Goal: Communication & Community: Answer question/provide support

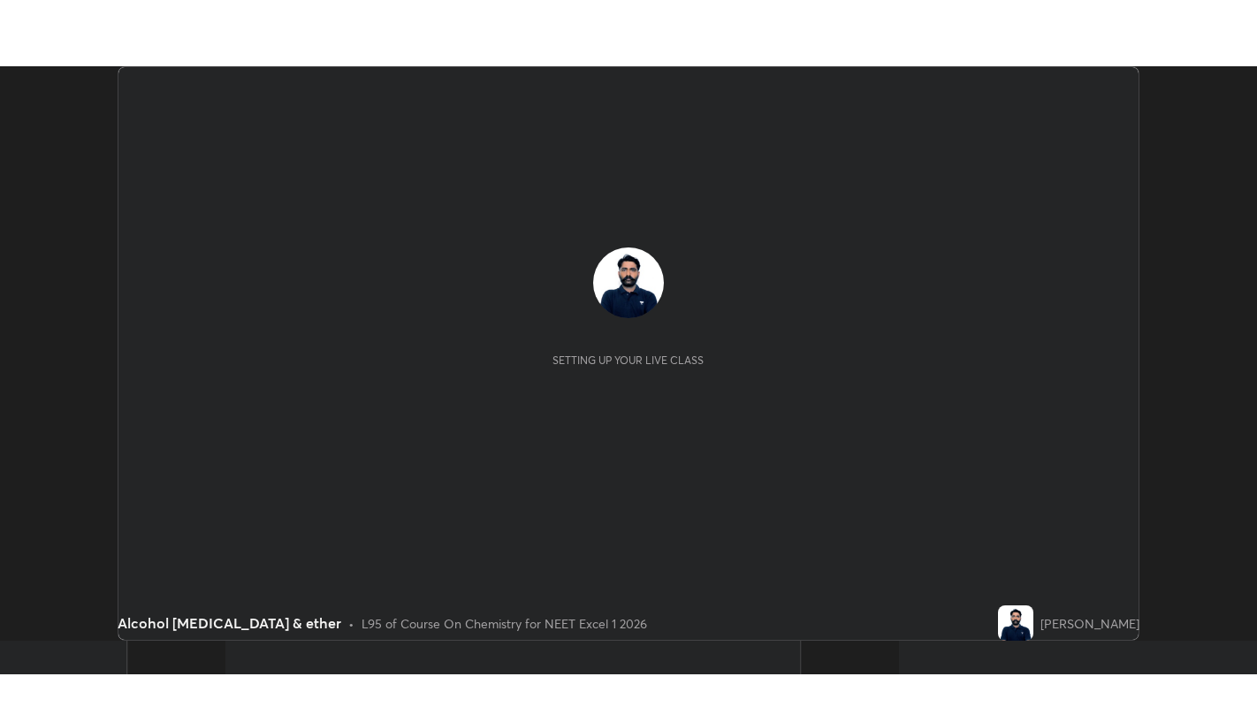
scroll to position [574, 1256]
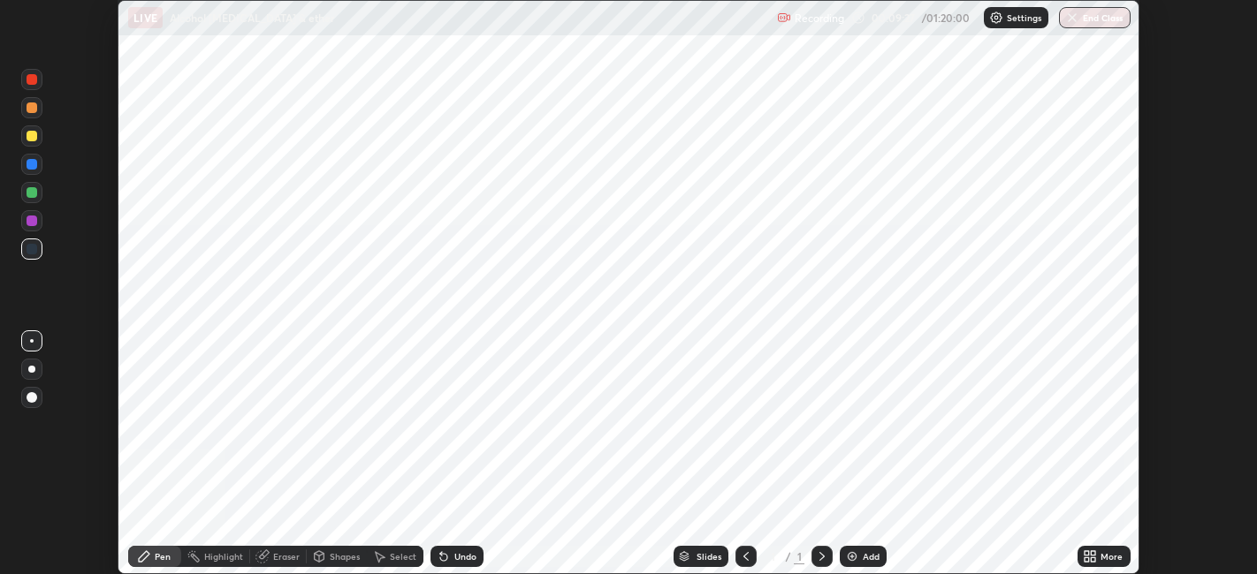
click at [858, 561] on div "Add" at bounding box center [863, 556] width 47 height 21
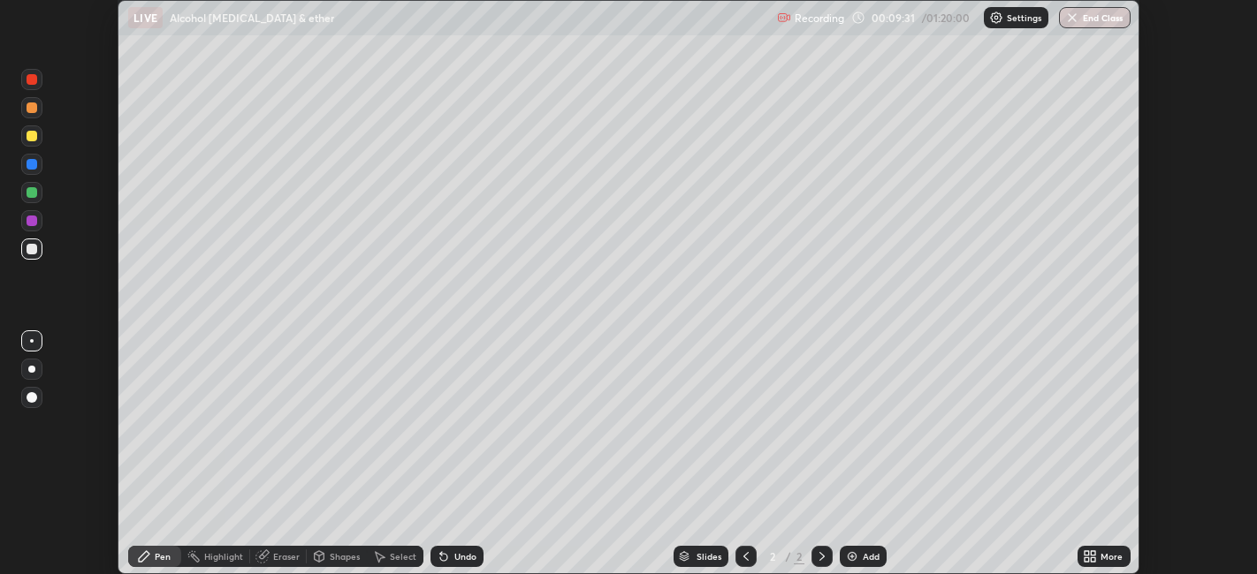
click at [1108, 557] on div "More" at bounding box center [1111, 556] width 22 height 9
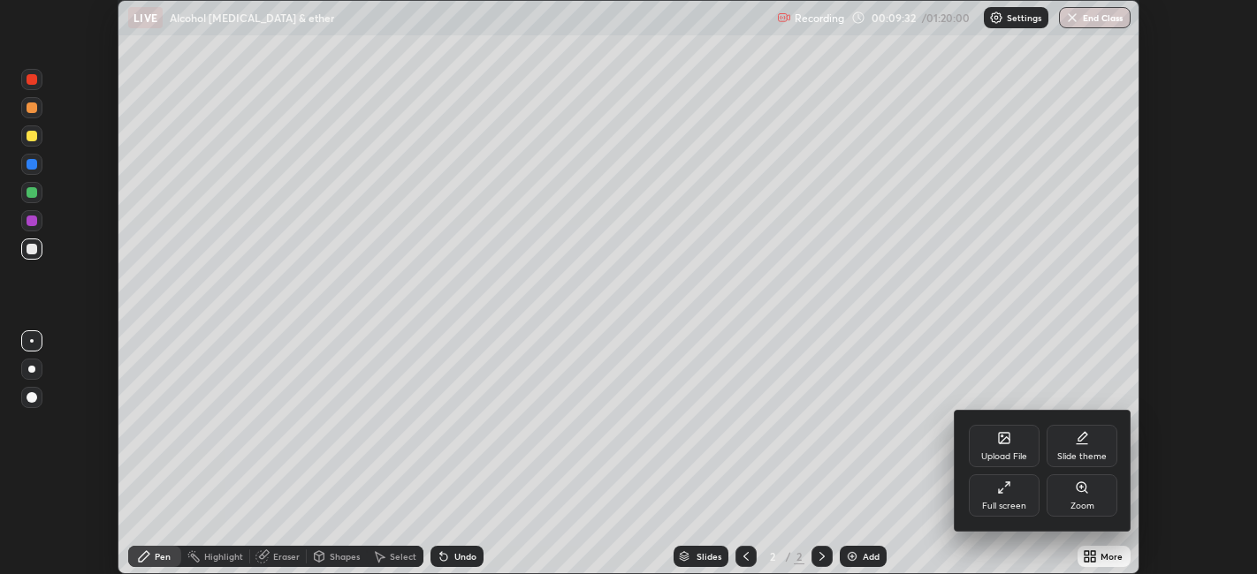
click at [1016, 493] on div "Full screen" at bounding box center [1004, 496] width 71 height 42
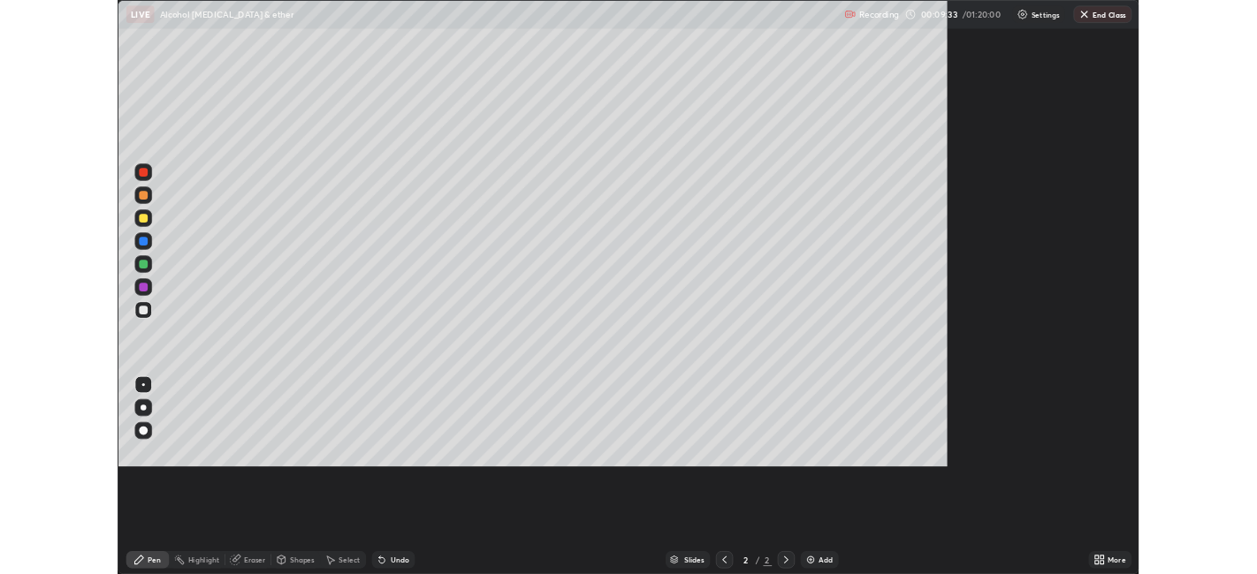
scroll to position [707, 1257]
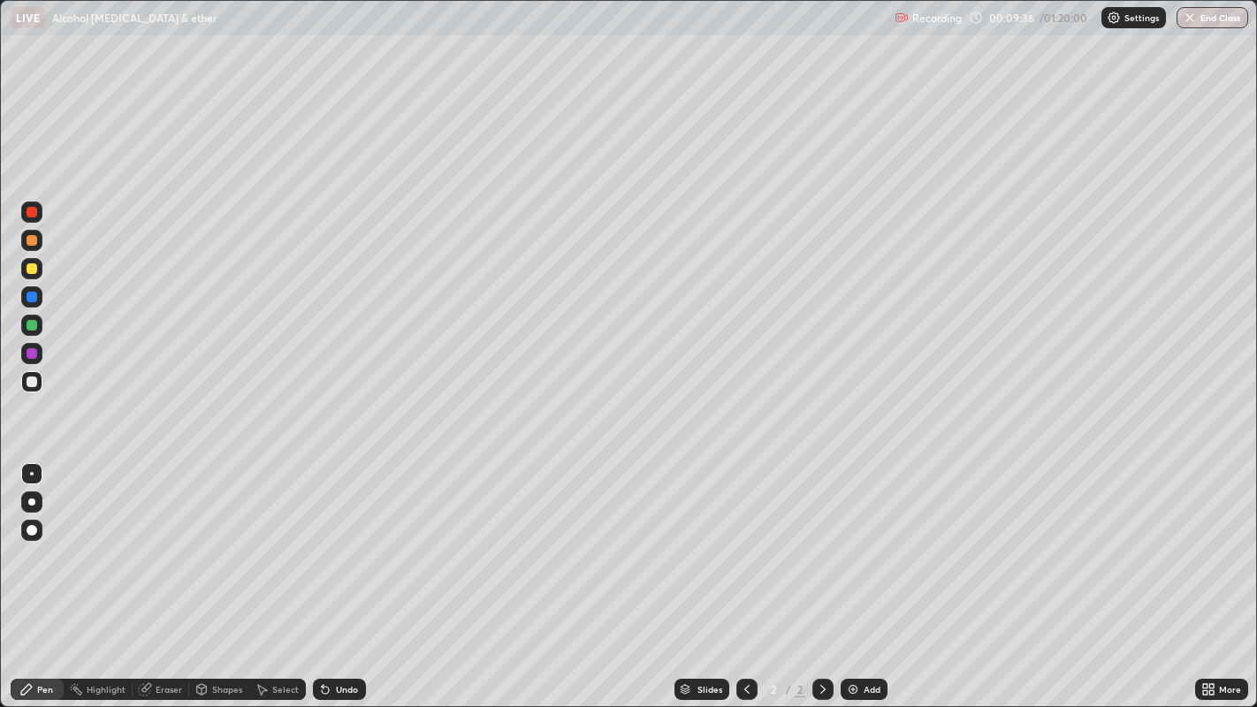
click at [31, 501] on div at bounding box center [31, 501] width 7 height 7
click at [173, 574] on div "Eraser" at bounding box center [161, 689] width 57 height 21
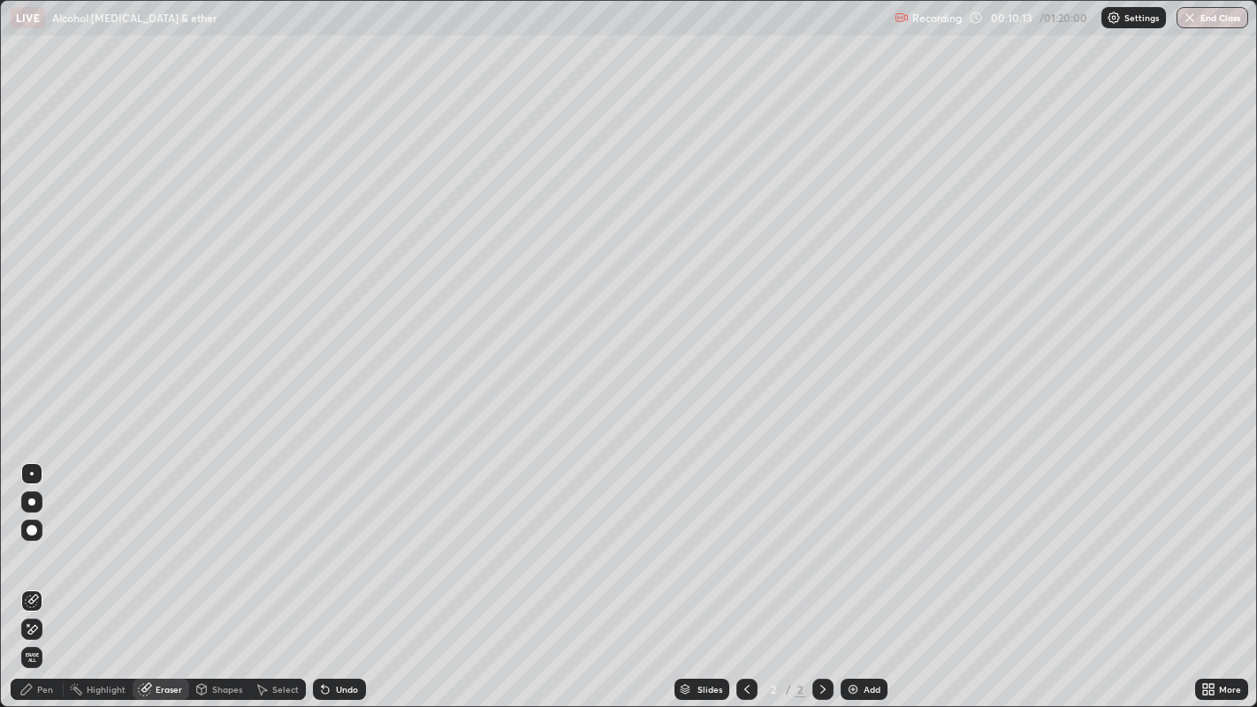
click at [53, 574] on div "Pen" at bounding box center [37, 689] width 53 height 21
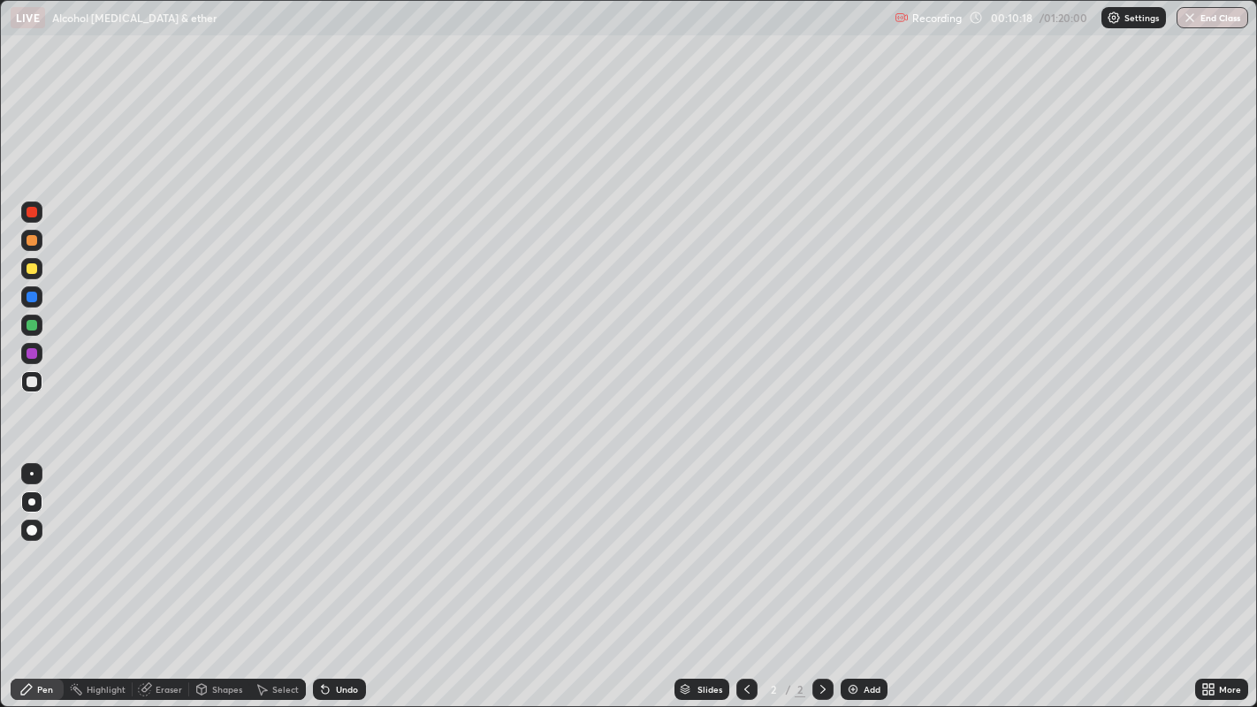
click at [32, 240] on div at bounding box center [32, 240] width 11 height 11
click at [30, 333] on div at bounding box center [31, 325] width 21 height 21
click at [32, 383] on div at bounding box center [32, 381] width 11 height 11
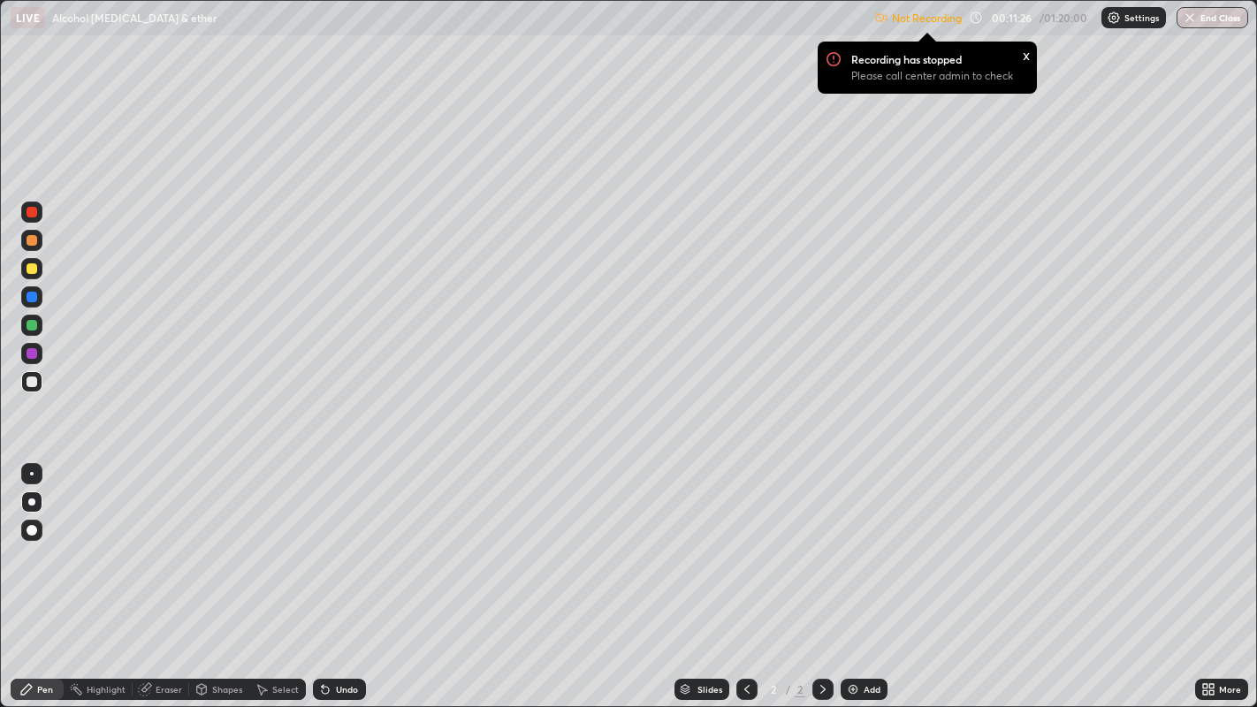
click at [1026, 53] on div "x" at bounding box center [1025, 54] width 7 height 19
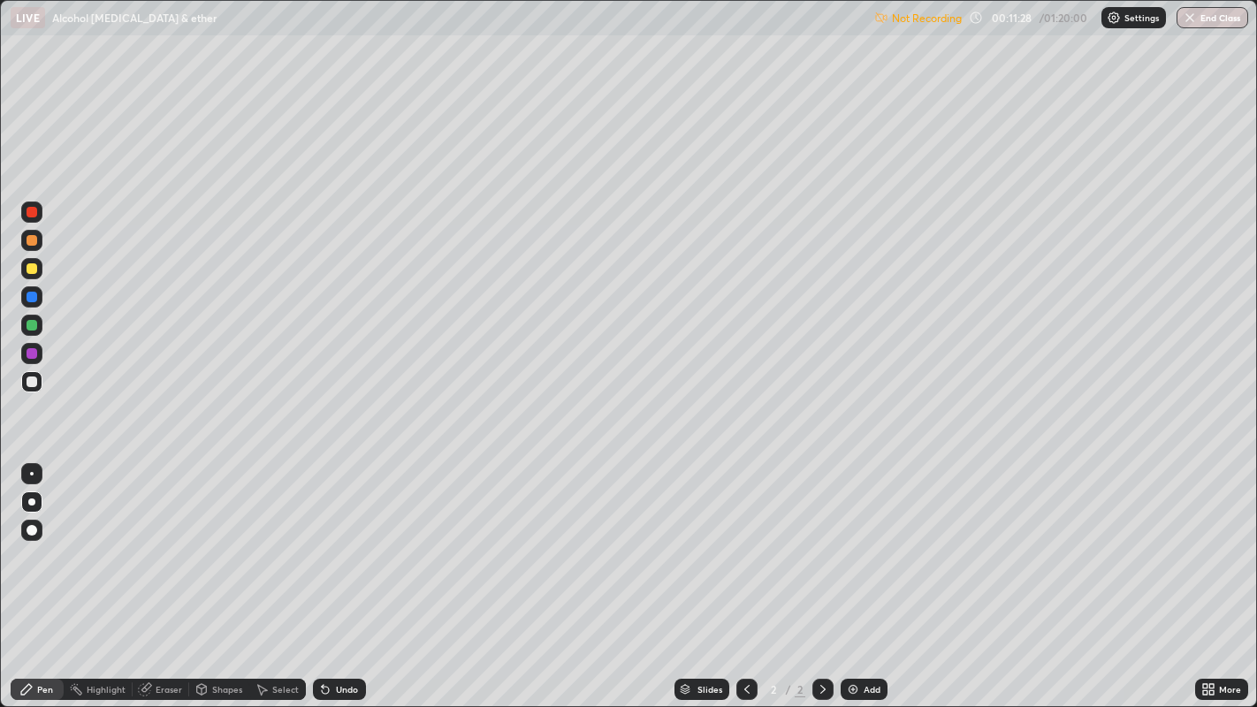
click at [1220, 574] on div "More" at bounding box center [1221, 689] width 53 height 21
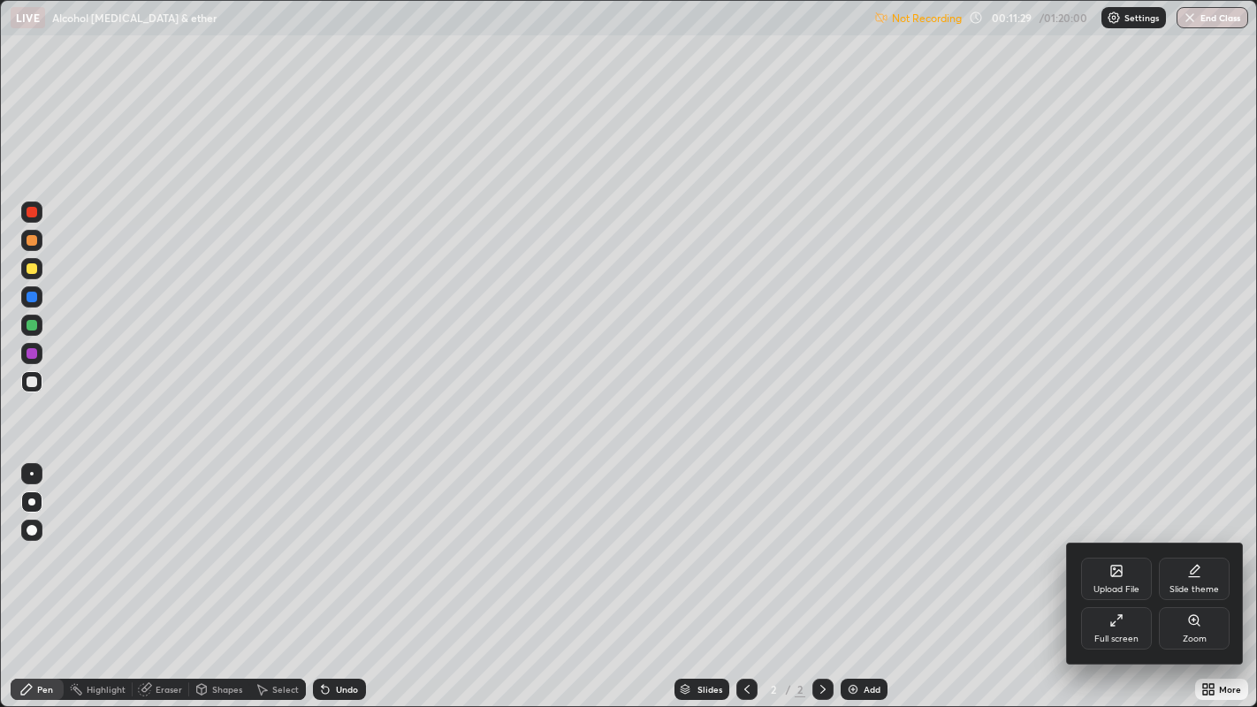
click at [1111, 574] on div "Full screen" at bounding box center [1116, 628] width 71 height 42
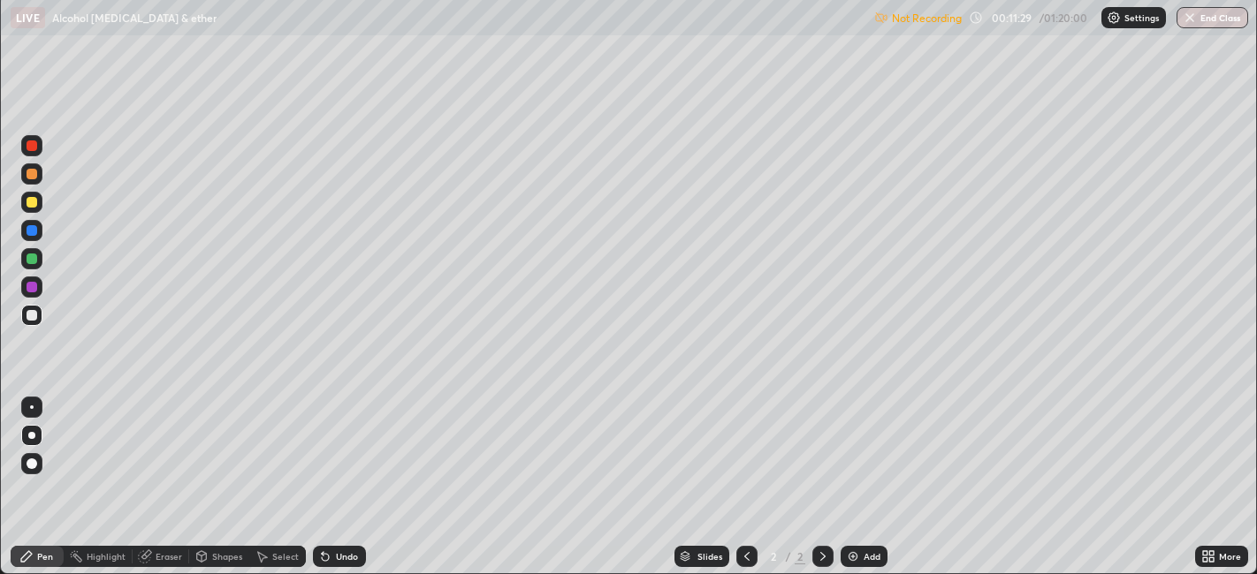
scroll to position [87796, 87113]
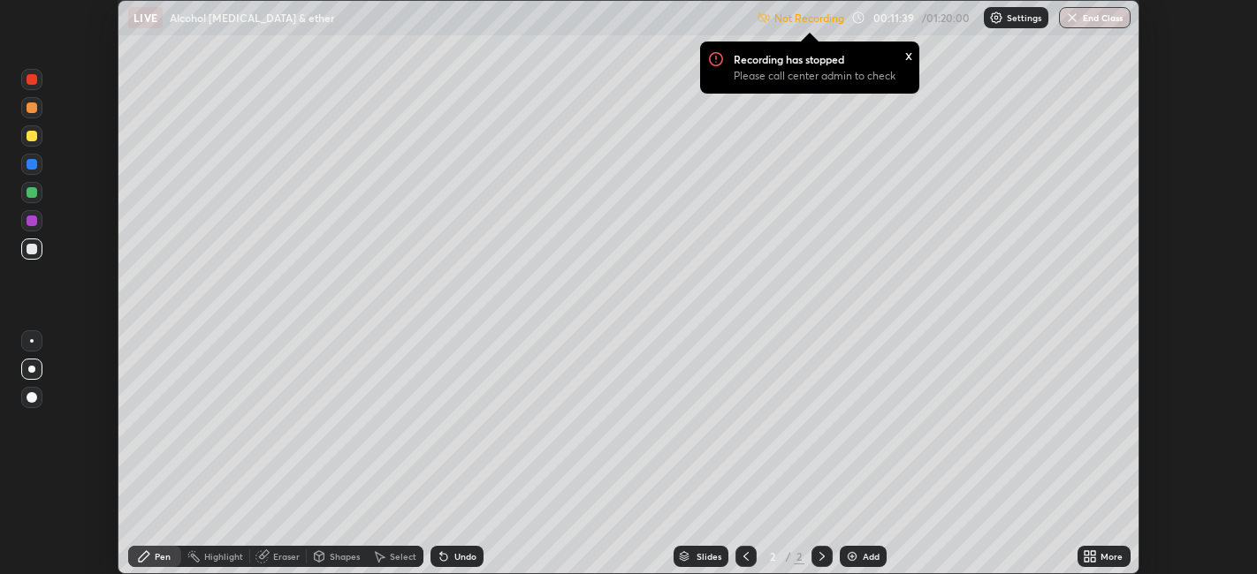
click at [905, 57] on div "x" at bounding box center [908, 54] width 7 height 19
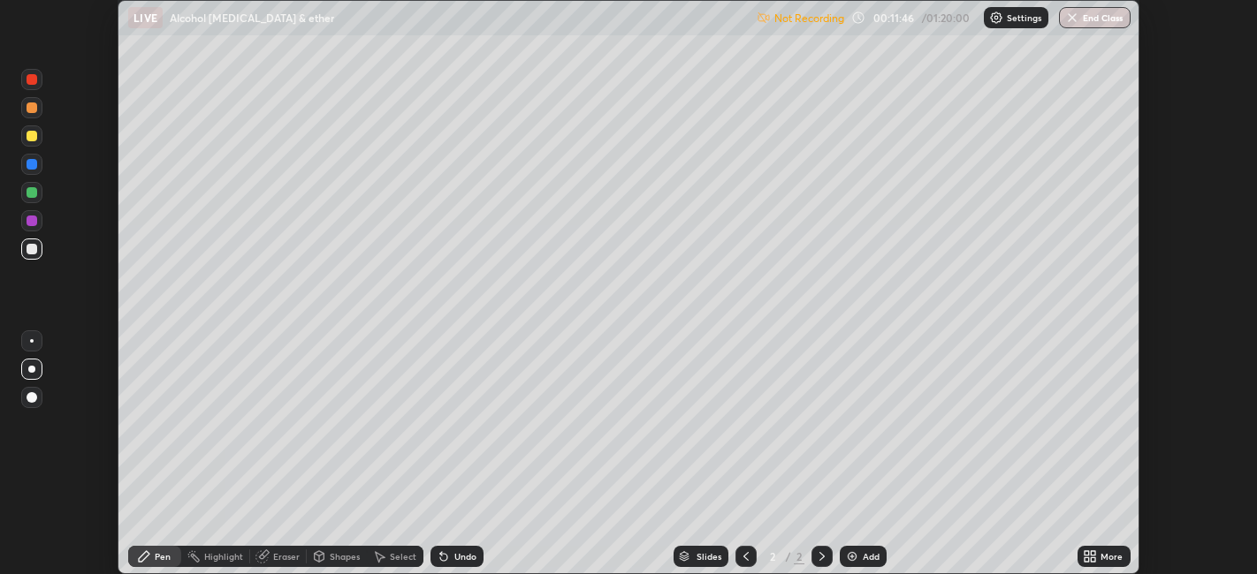
click at [992, 21] on img at bounding box center [996, 18] width 14 height 14
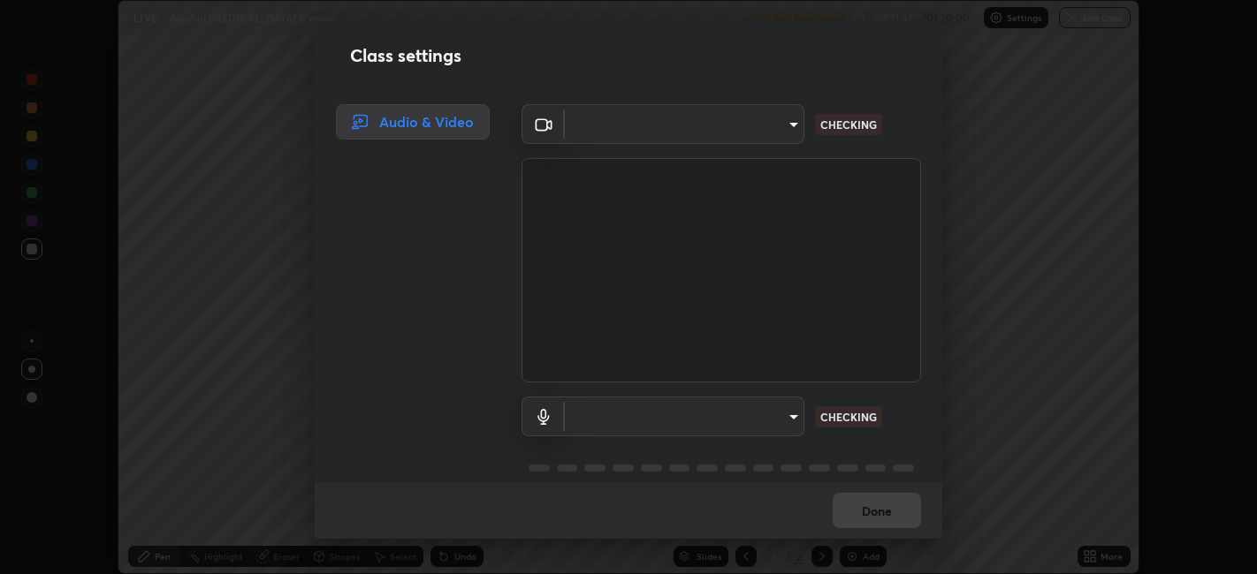
scroll to position [22, 0]
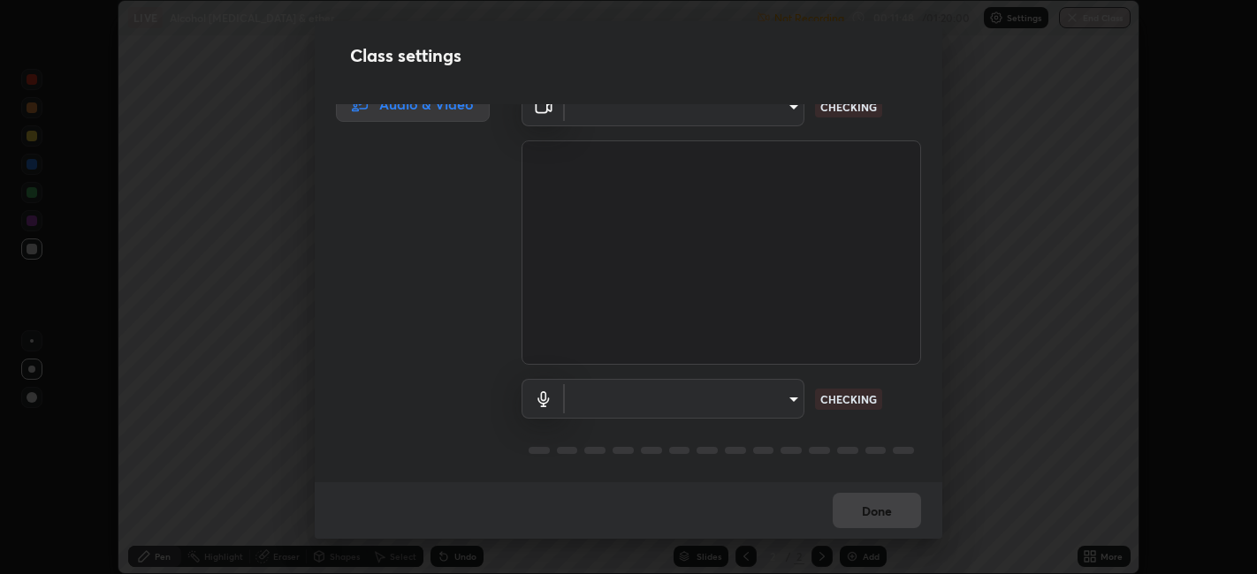
type input "6b7c260327291536b638f6e473b3b57a19bc2ef6066faf66dc0815e3d2555b14"
type input "default"
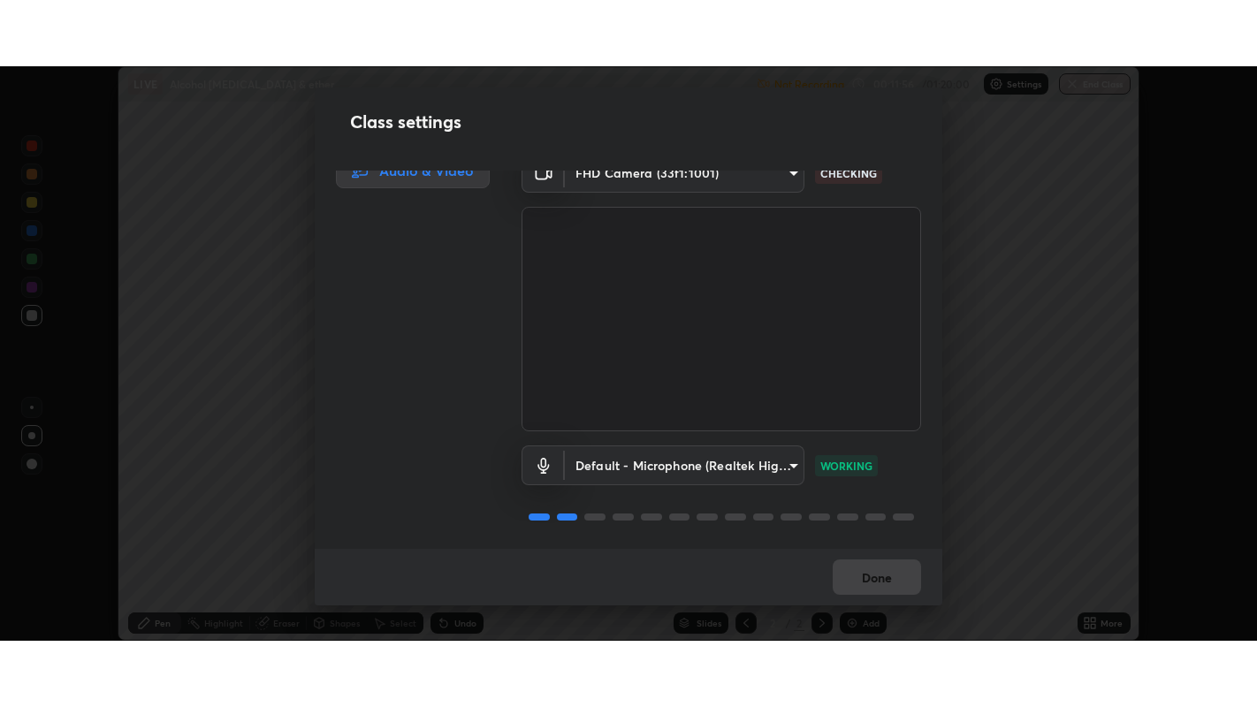
scroll to position [0, 0]
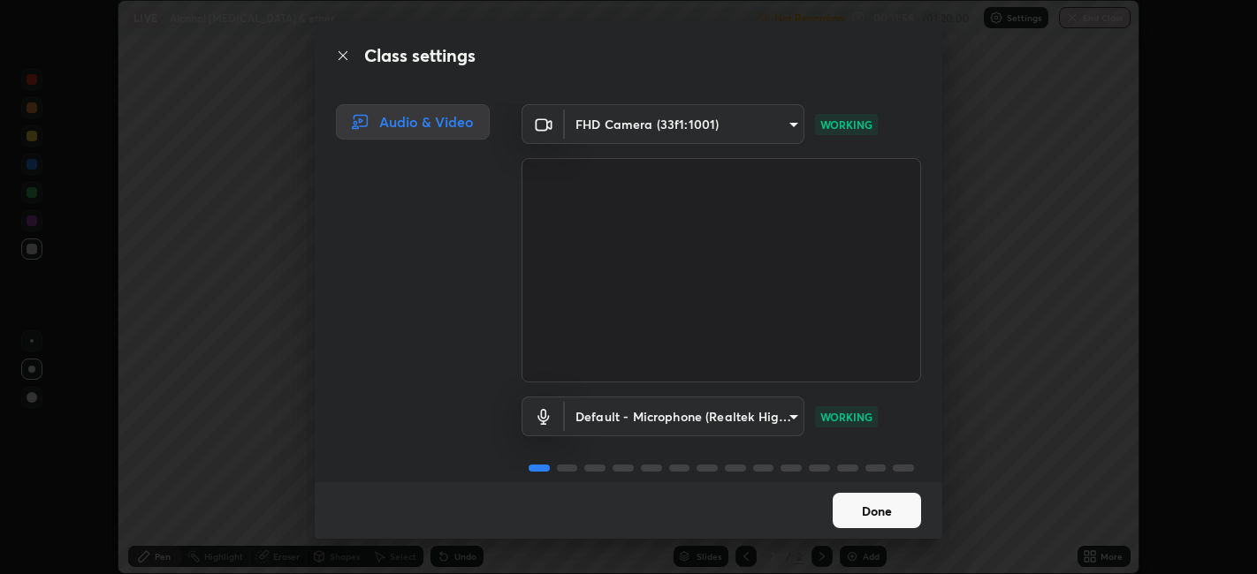
click at [880, 507] on button "Done" at bounding box center [876, 510] width 88 height 35
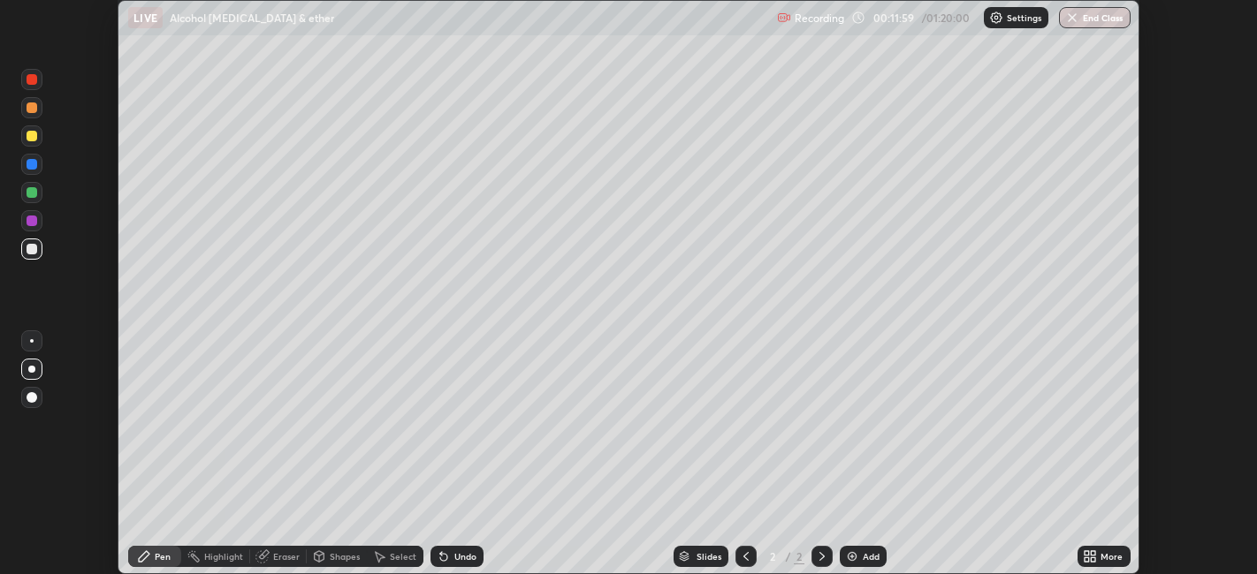
click at [1091, 555] on icon at bounding box center [1093, 553] width 4 height 4
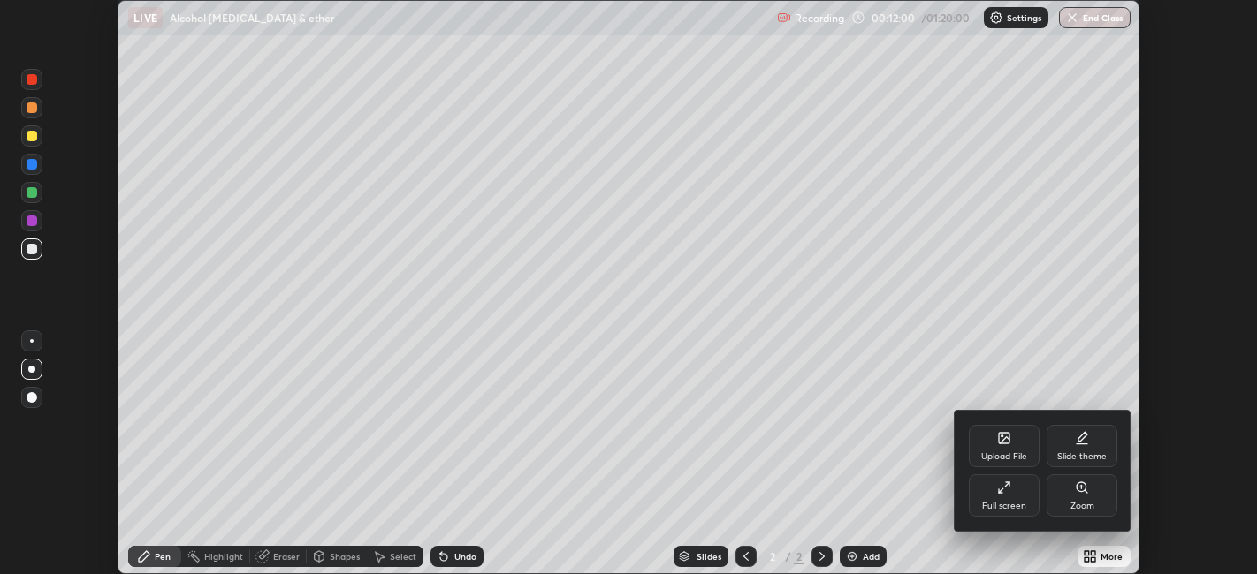
click at [997, 497] on div "Full screen" at bounding box center [1004, 496] width 71 height 42
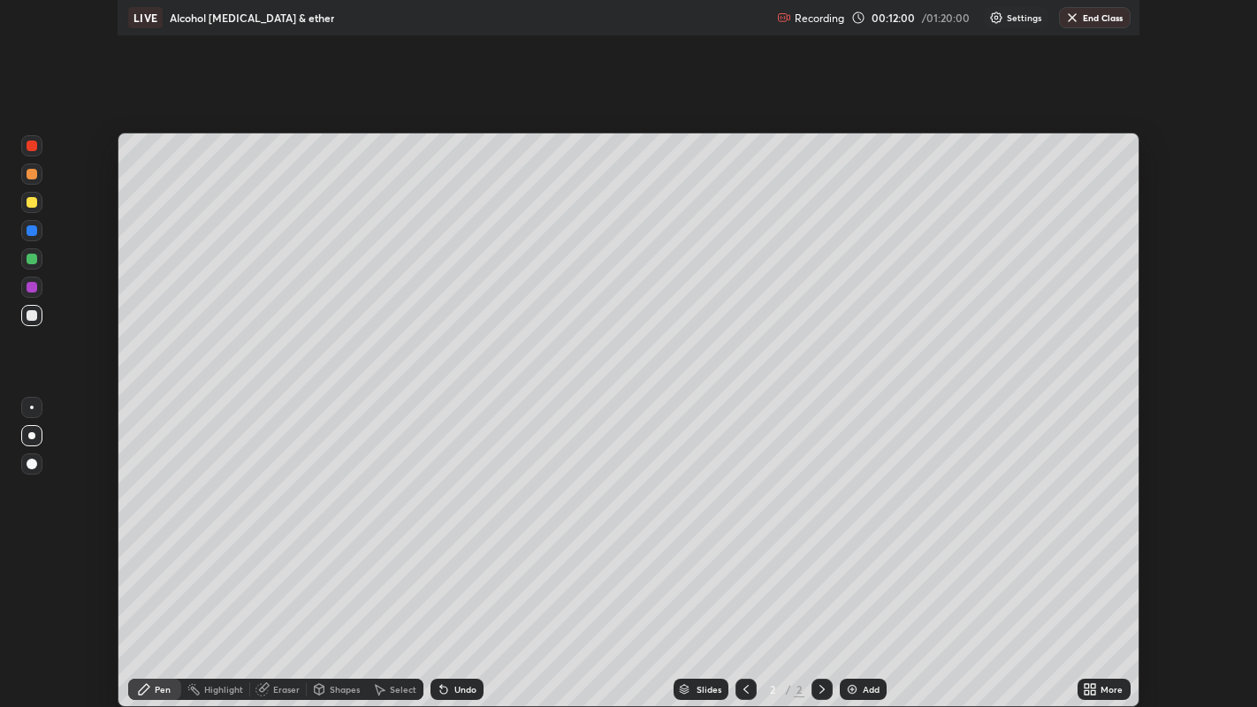
scroll to position [707, 1257]
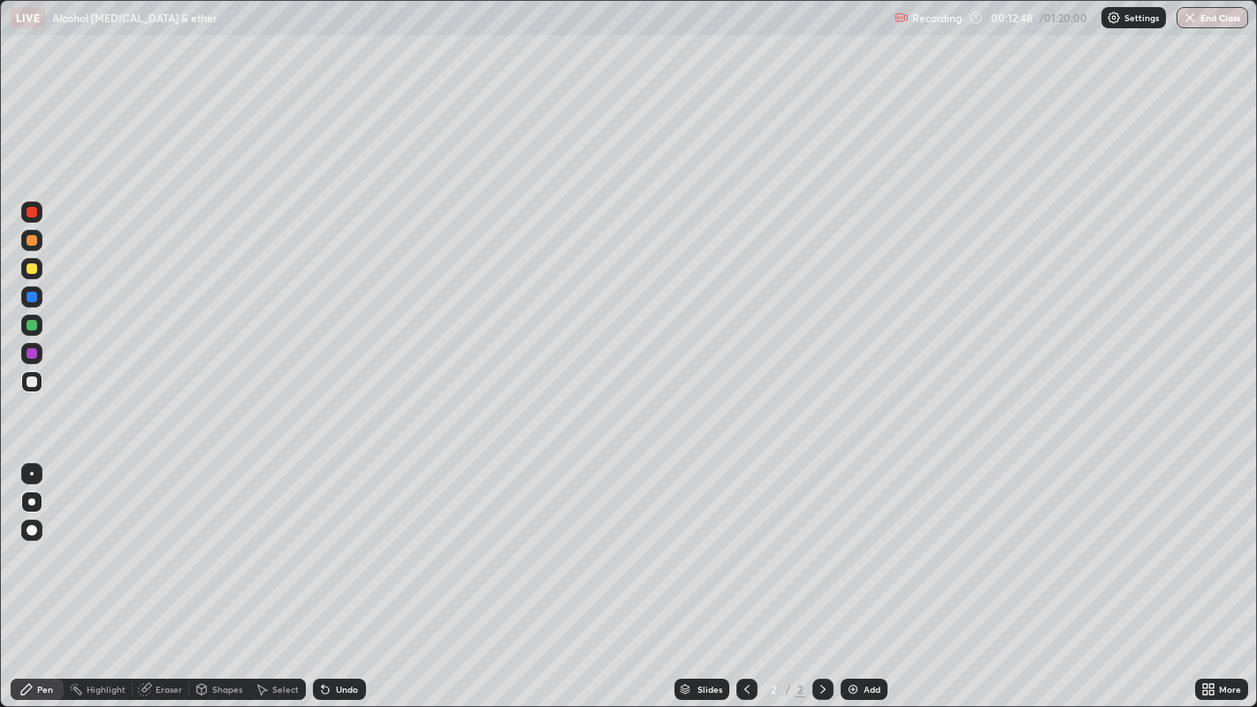
click at [30, 269] on div at bounding box center [32, 268] width 11 height 11
click at [852, 574] on img at bounding box center [853, 689] width 14 height 14
click at [30, 235] on div at bounding box center [32, 240] width 11 height 11
click at [31, 382] on div at bounding box center [32, 381] width 11 height 11
click at [34, 241] on div at bounding box center [32, 240] width 11 height 11
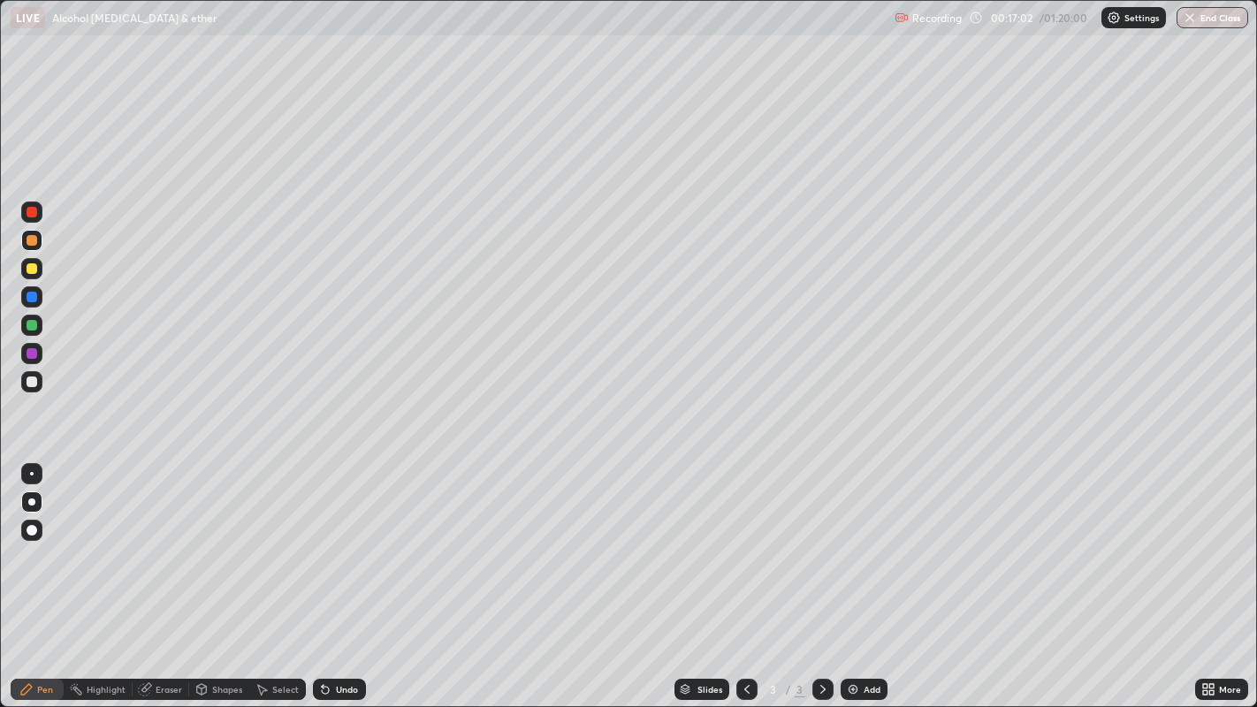
click at [28, 325] on div at bounding box center [32, 325] width 11 height 11
click at [863, 574] on div "Add" at bounding box center [871, 689] width 17 height 9
click at [30, 391] on div at bounding box center [31, 381] width 21 height 21
click at [32, 236] on div at bounding box center [32, 240] width 11 height 11
click at [31, 382] on div at bounding box center [32, 381] width 11 height 11
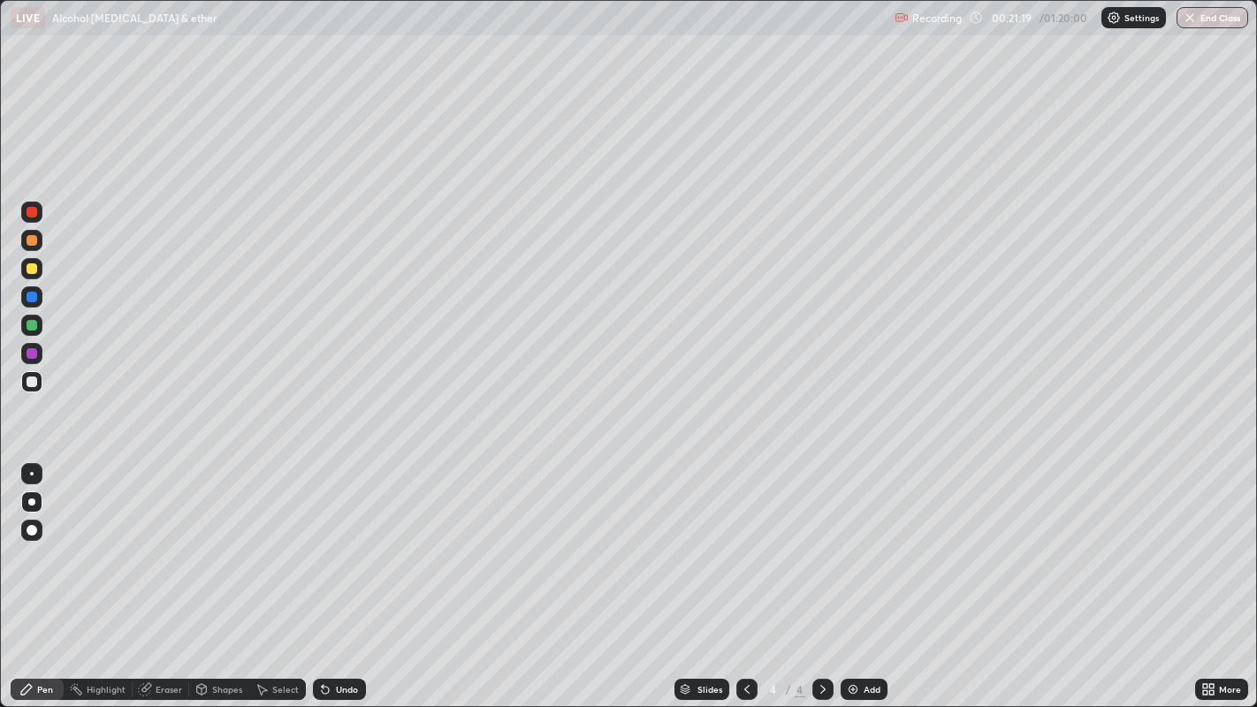
click at [34, 241] on div at bounding box center [32, 240] width 11 height 11
click at [32, 384] on div at bounding box center [32, 381] width 11 height 11
click at [156, 574] on div "Eraser" at bounding box center [169, 689] width 27 height 9
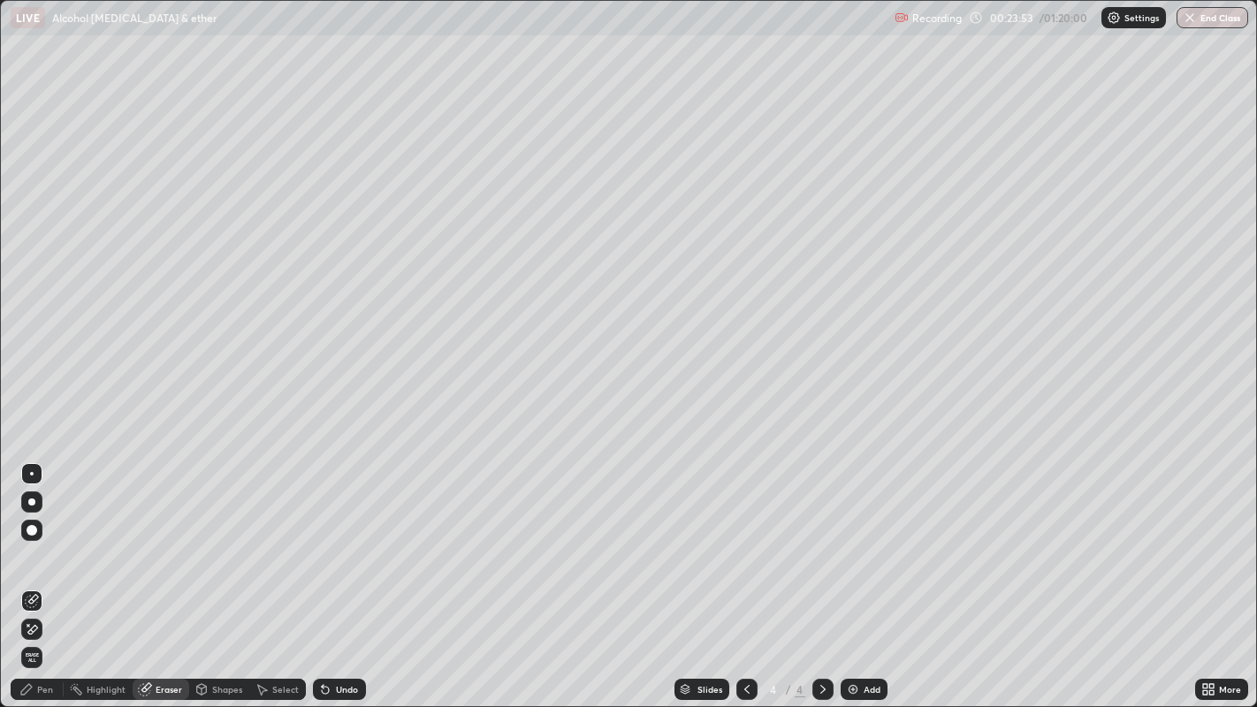
click at [45, 574] on div "Pen" at bounding box center [45, 689] width 16 height 9
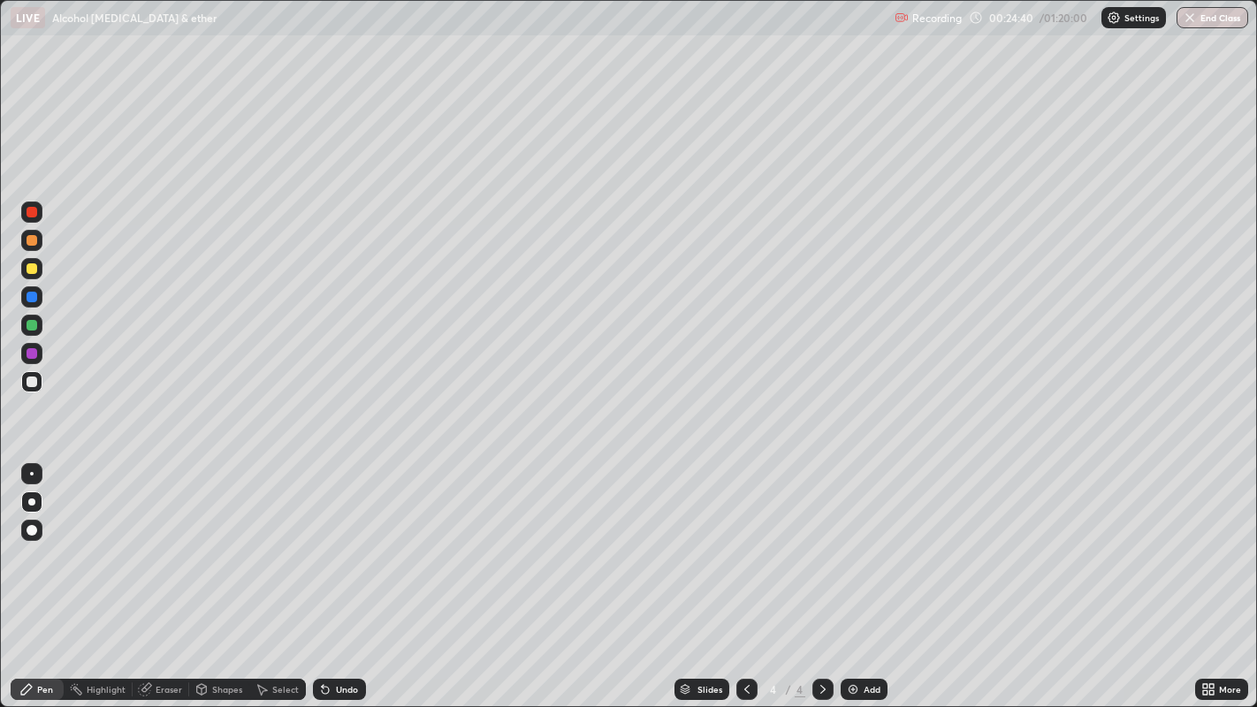
click at [850, 574] on img at bounding box center [853, 689] width 14 height 14
click at [29, 239] on div at bounding box center [32, 240] width 11 height 11
click at [32, 382] on div at bounding box center [32, 381] width 11 height 11
click at [336, 574] on div "Undo" at bounding box center [339, 689] width 53 height 21
click at [352, 574] on div "Undo" at bounding box center [339, 689] width 53 height 21
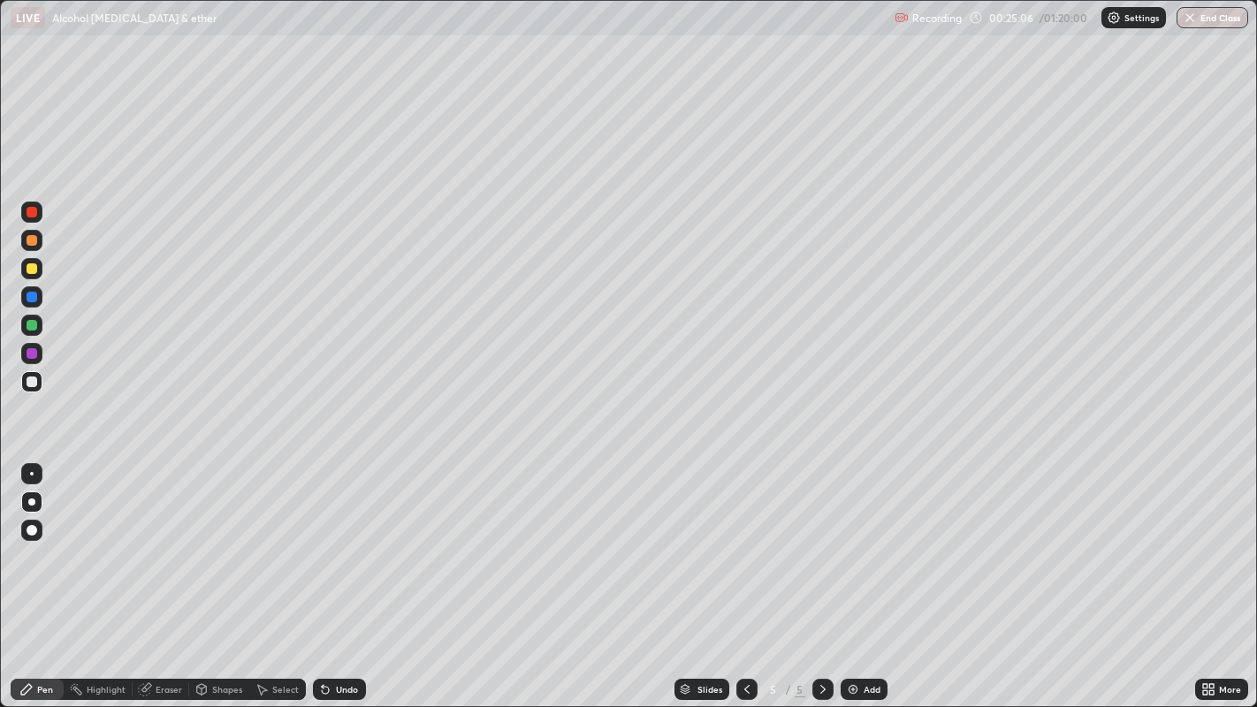
click at [356, 574] on div "Undo" at bounding box center [339, 689] width 53 height 21
click at [357, 574] on div "Undo" at bounding box center [339, 689] width 53 height 21
click at [748, 574] on icon at bounding box center [747, 689] width 14 height 14
click at [816, 574] on icon at bounding box center [823, 689] width 14 height 14
click at [30, 245] on div at bounding box center [32, 240] width 11 height 11
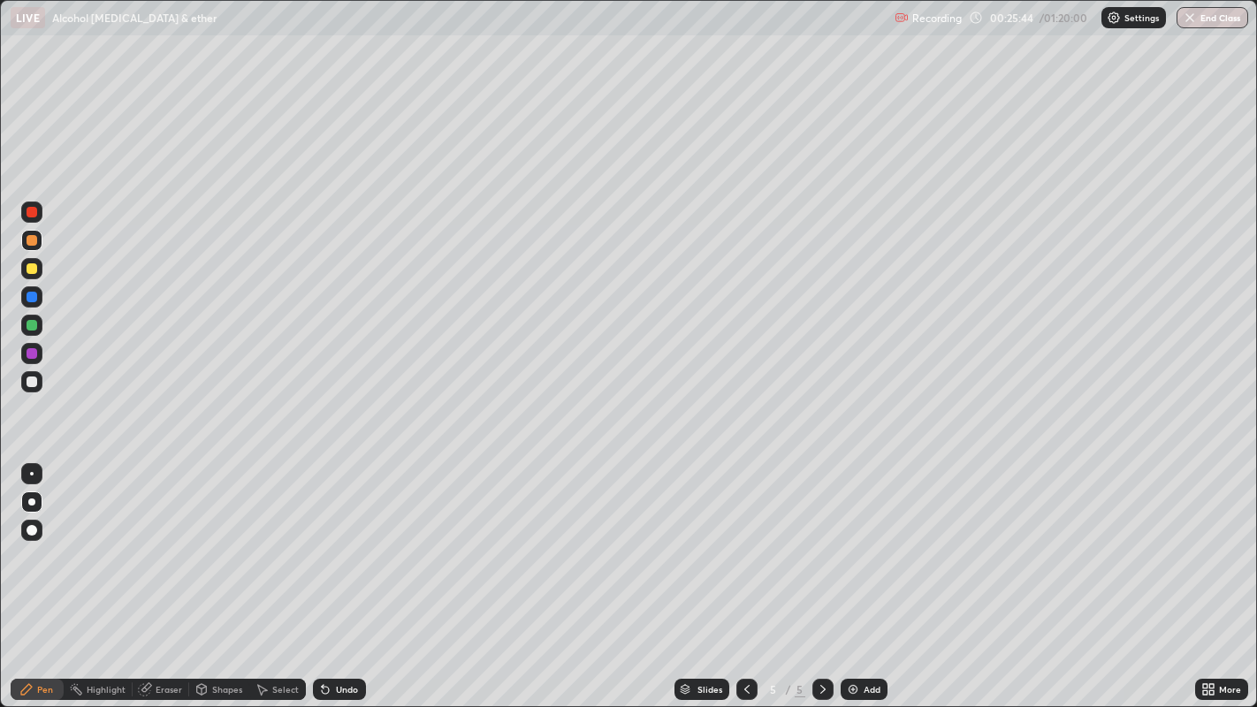
click at [336, 574] on div "Undo" at bounding box center [347, 689] width 22 height 9
click at [337, 574] on div "Undo" at bounding box center [339, 689] width 53 height 21
click at [341, 574] on div "Undo" at bounding box center [339, 689] width 53 height 21
click at [347, 574] on div "Undo" at bounding box center [339, 689] width 53 height 21
click at [353, 574] on div "Undo" at bounding box center [336, 689] width 60 height 35
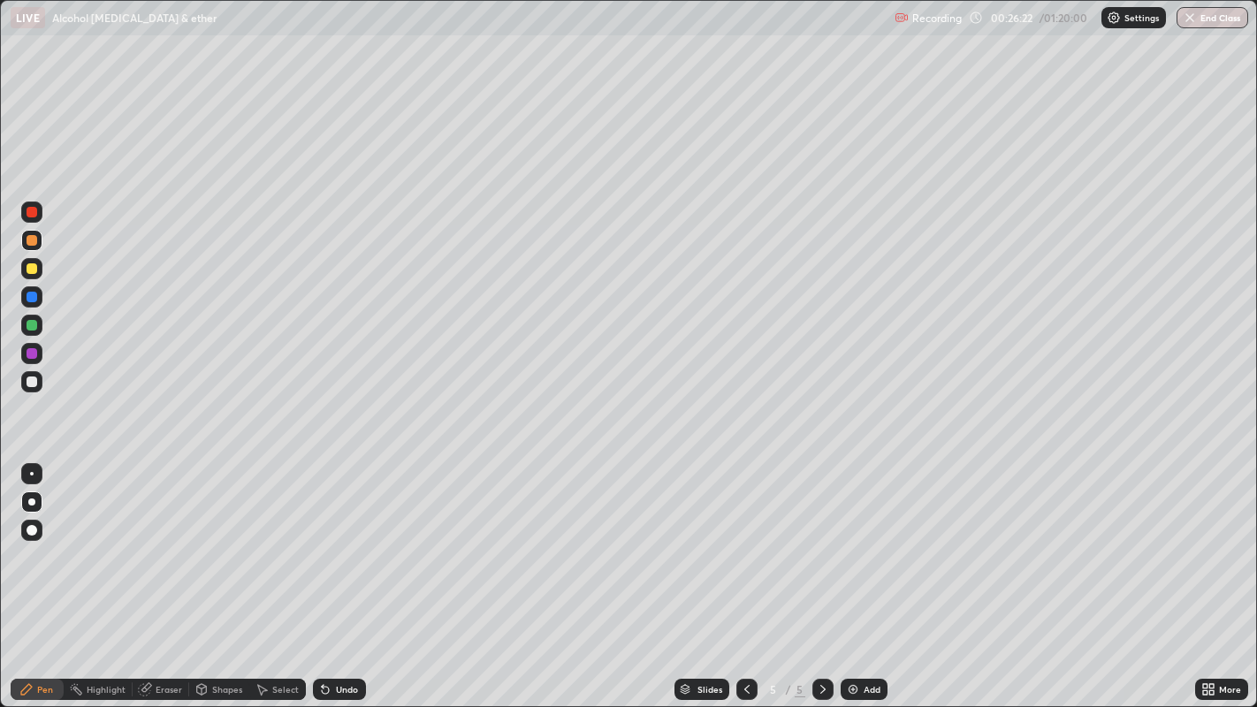
click at [283, 574] on div "Select" at bounding box center [285, 689] width 27 height 9
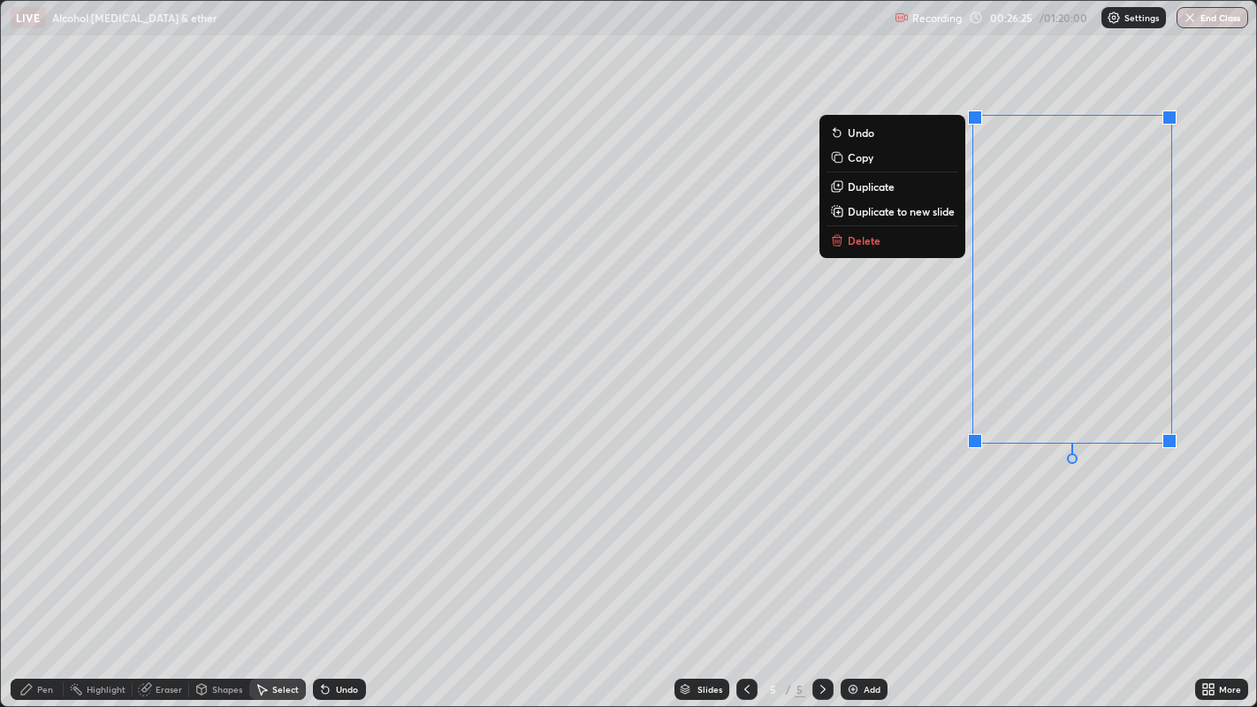
click at [899, 241] on button "Delete" at bounding box center [892, 240] width 132 height 21
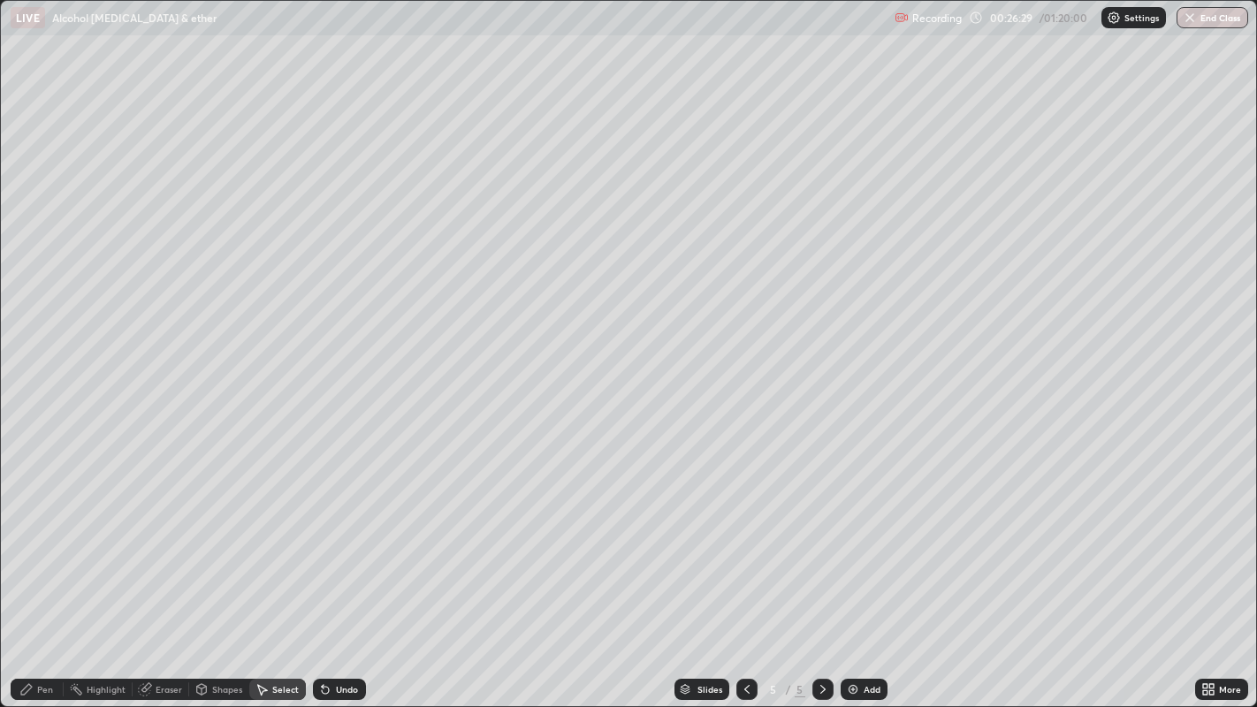
click at [51, 574] on div "Pen" at bounding box center [45, 689] width 16 height 9
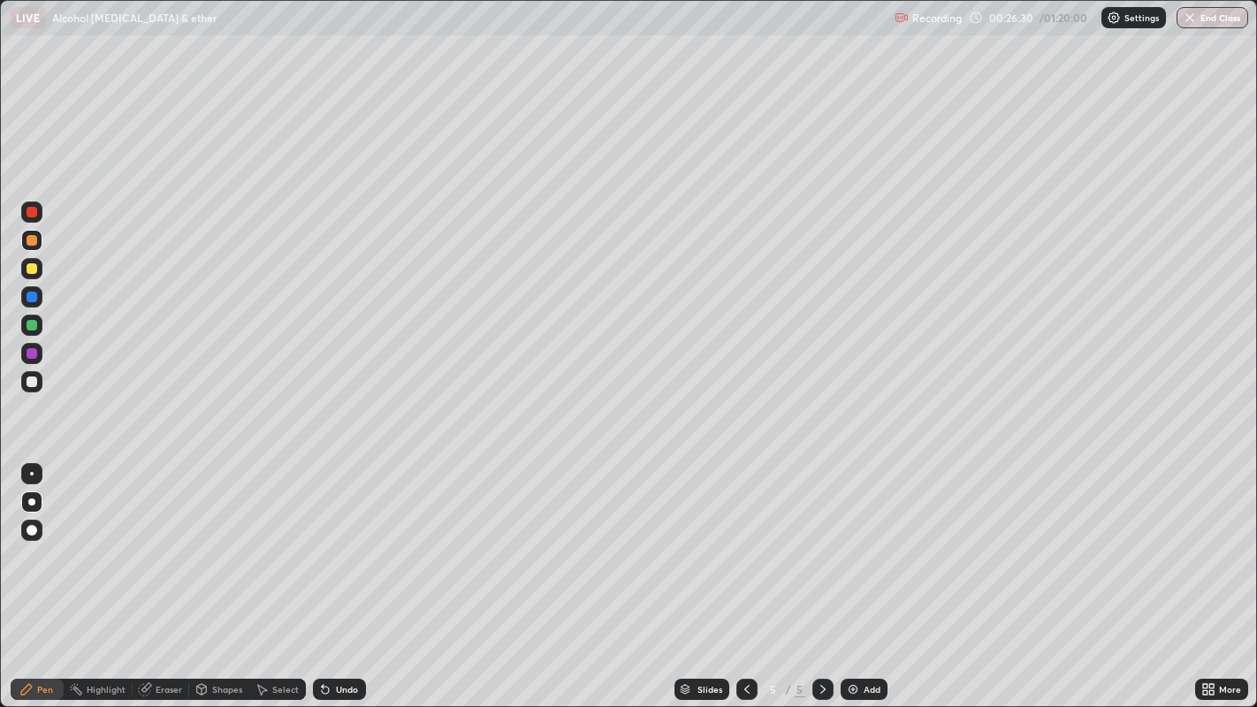
click at [33, 381] on div at bounding box center [32, 381] width 11 height 11
click at [27, 271] on div at bounding box center [32, 268] width 11 height 11
click at [28, 384] on div at bounding box center [32, 381] width 11 height 11
click at [32, 246] on div at bounding box center [31, 240] width 21 height 21
click at [744, 574] on icon at bounding box center [747, 689] width 14 height 14
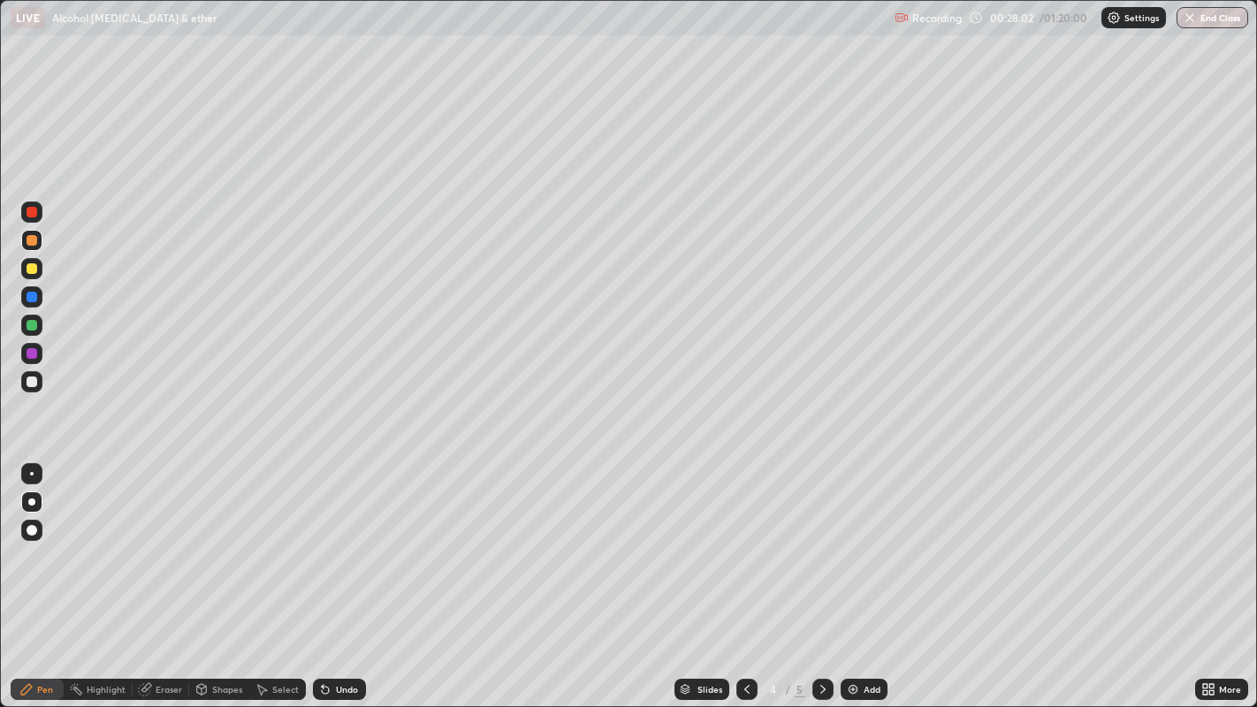
click at [820, 574] on icon at bounding box center [823, 689] width 14 height 14
click at [31, 272] on div at bounding box center [32, 268] width 11 height 11
click at [30, 380] on div at bounding box center [32, 381] width 11 height 11
click at [30, 241] on div at bounding box center [32, 240] width 11 height 11
click at [849, 574] on img at bounding box center [853, 689] width 14 height 14
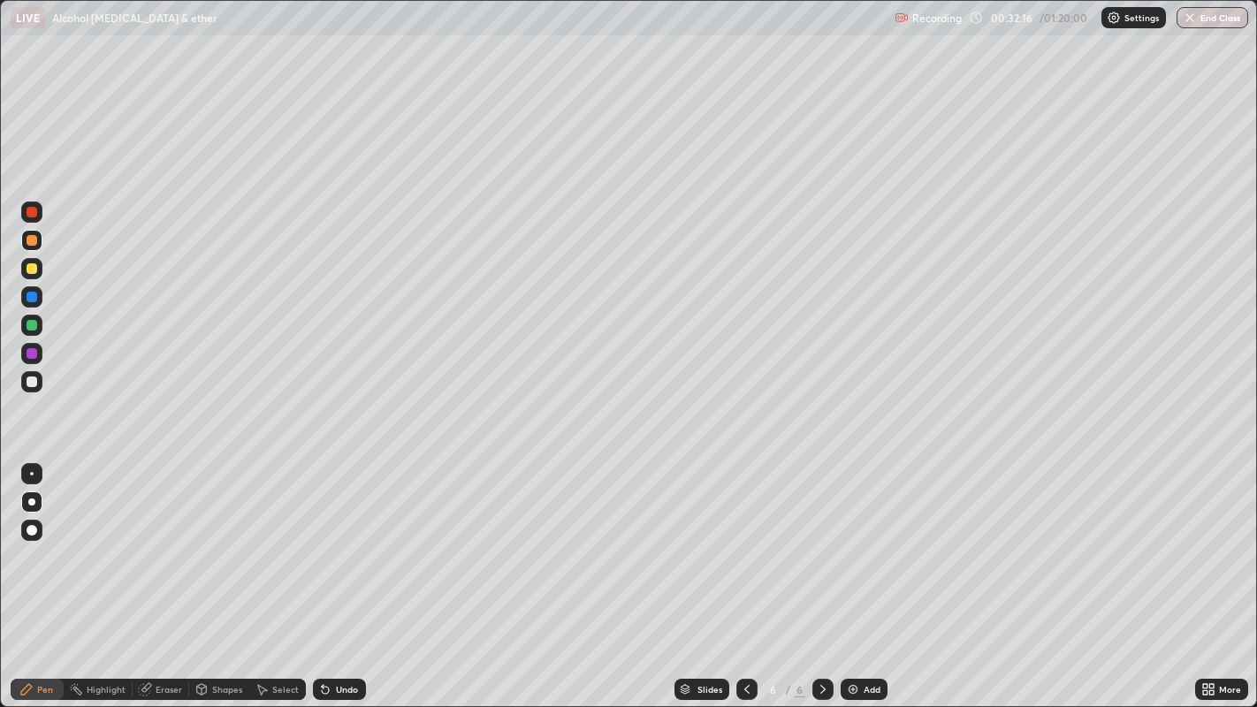
click at [228, 574] on div "Shapes" at bounding box center [219, 689] width 60 height 21
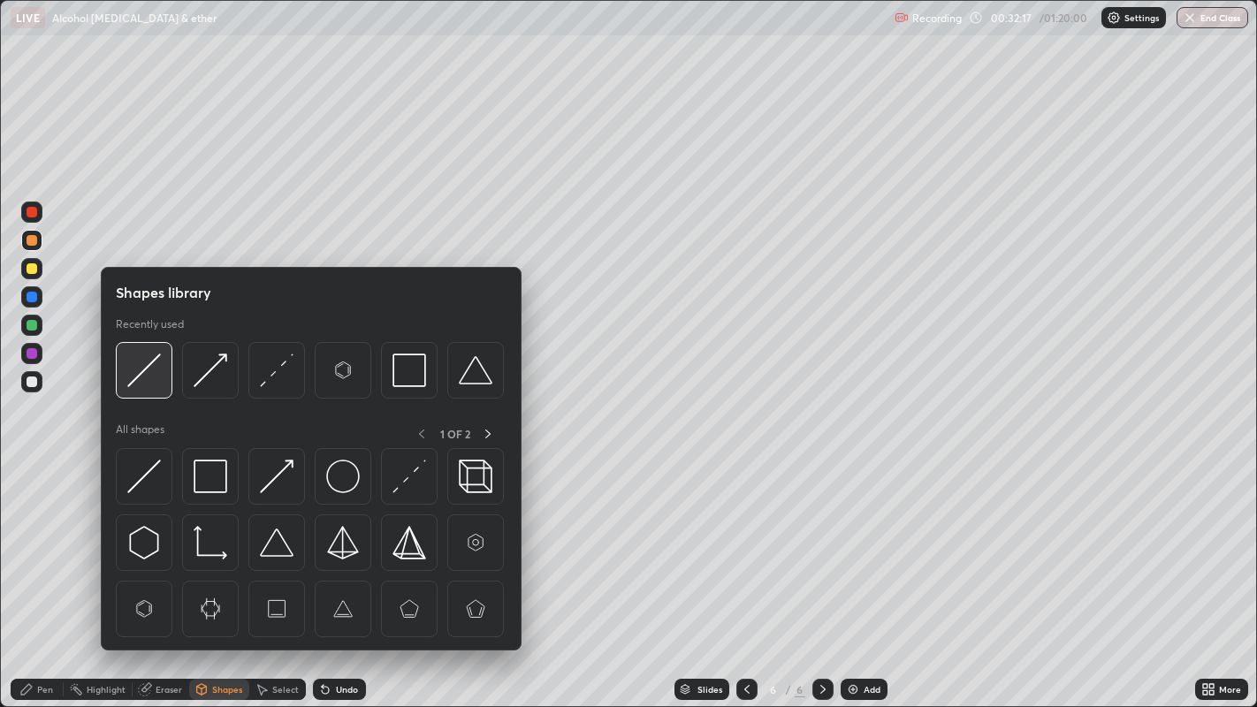
click at [143, 376] on img at bounding box center [144, 370] width 34 height 34
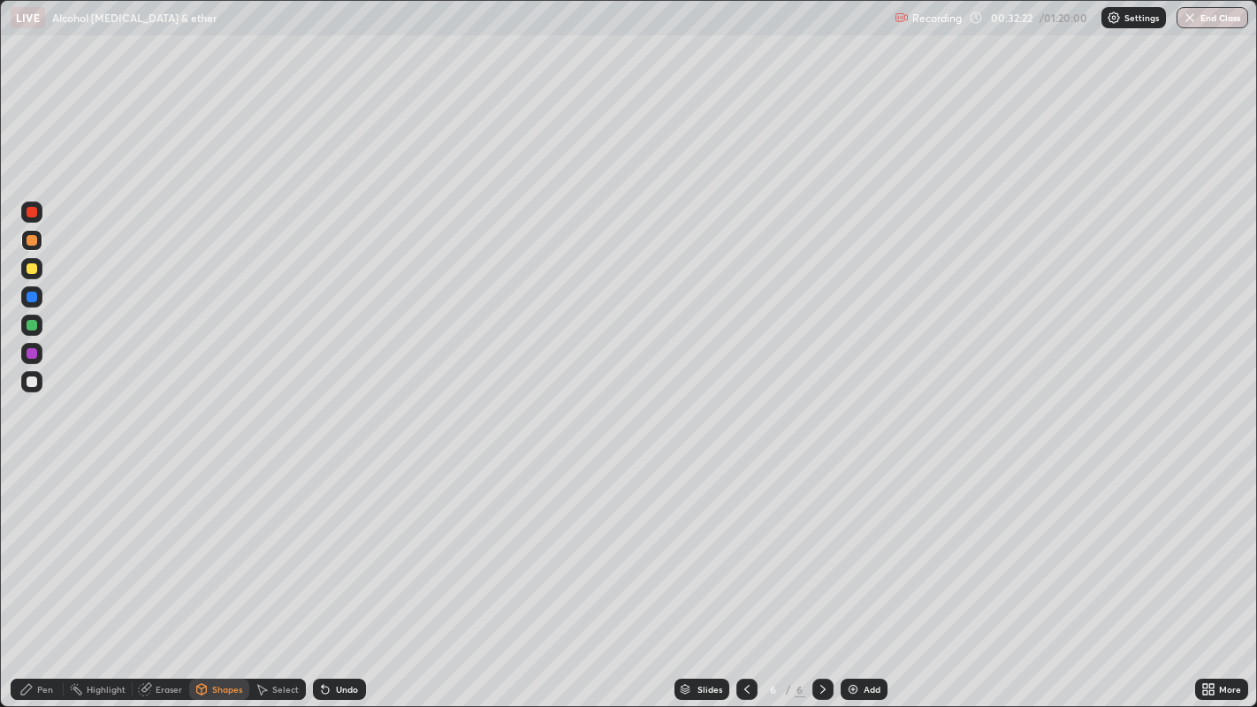
click at [43, 574] on div "Pen" at bounding box center [45, 689] width 16 height 9
click at [209, 574] on div "Shapes" at bounding box center [219, 689] width 60 height 21
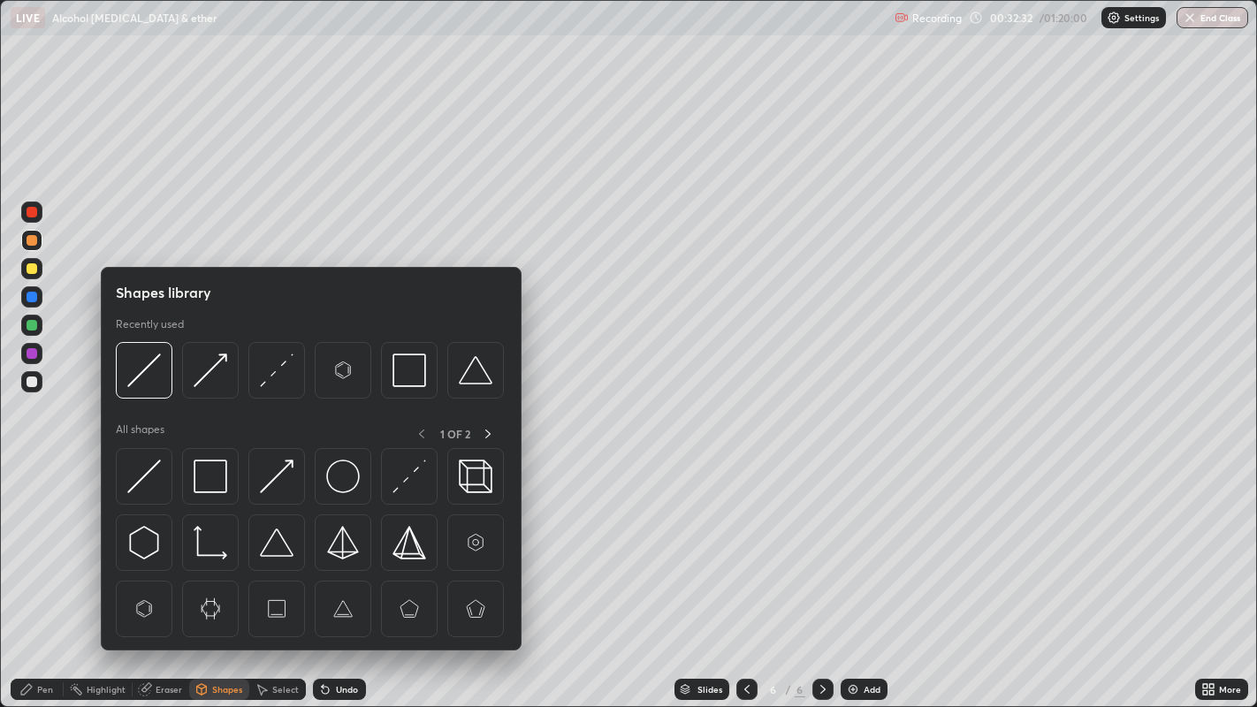
click at [50, 574] on div "Pen" at bounding box center [37, 689] width 53 height 21
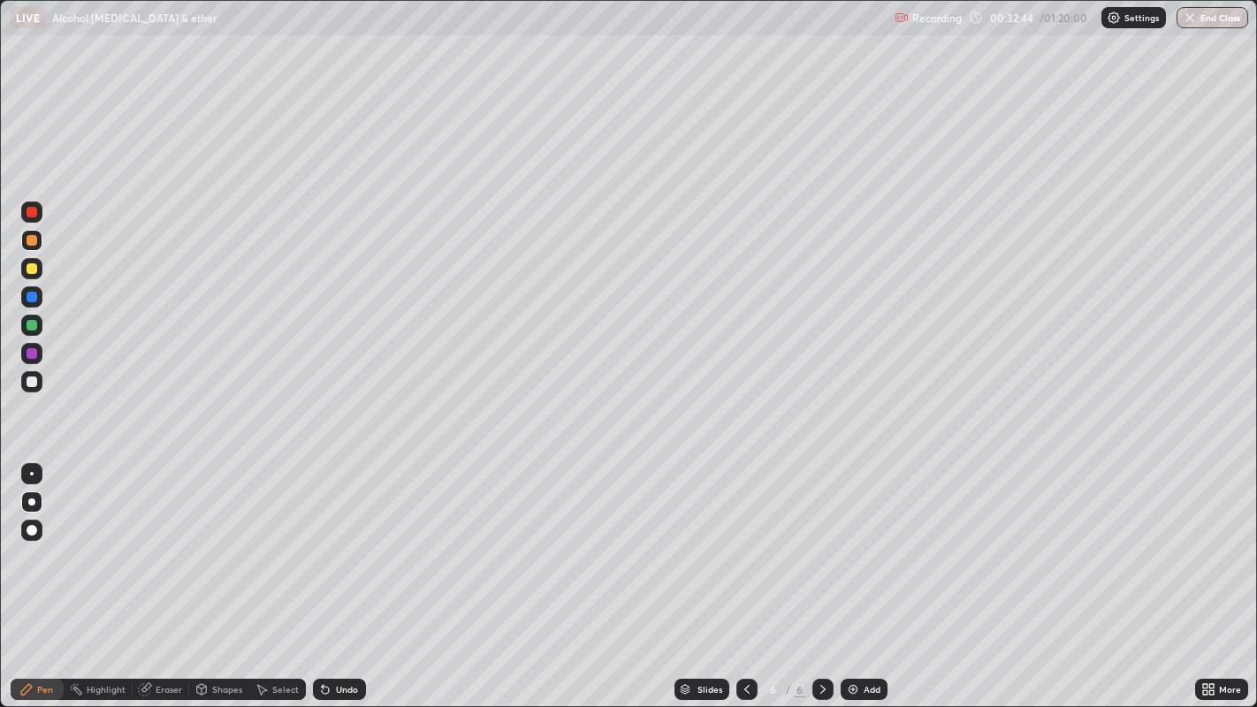
click at [221, 574] on div "Shapes" at bounding box center [227, 689] width 30 height 9
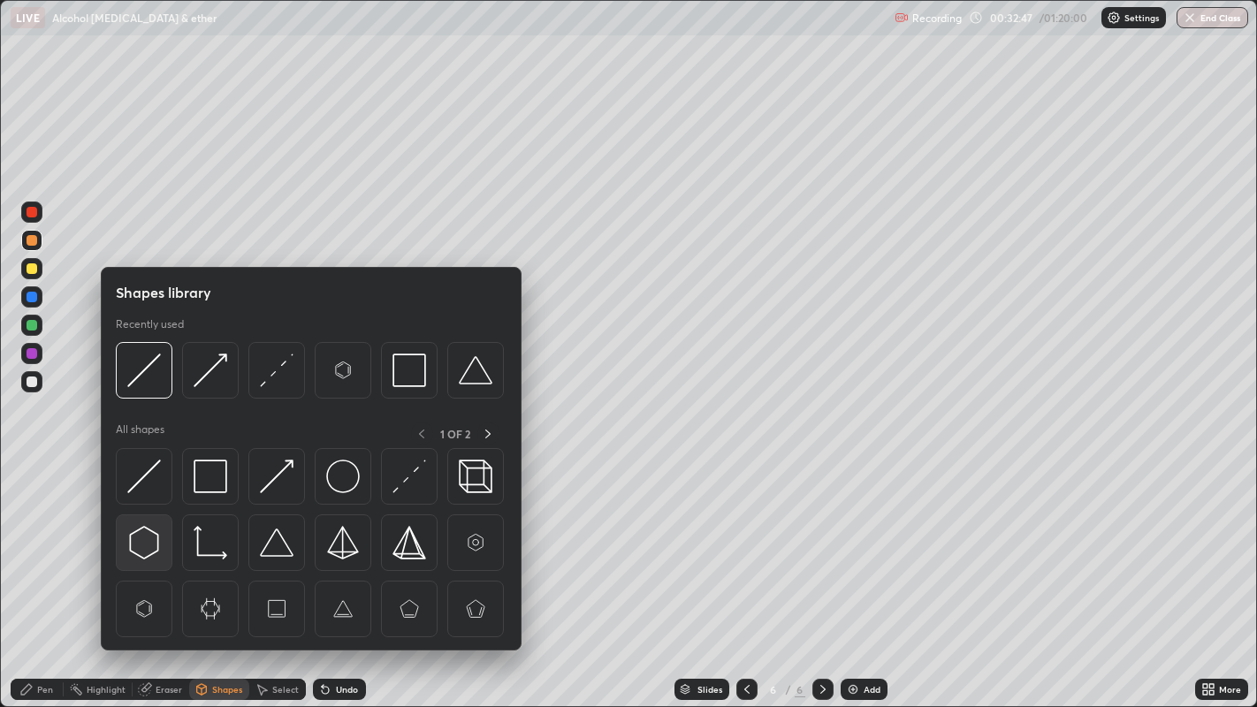
click at [143, 537] on img at bounding box center [144, 543] width 34 height 34
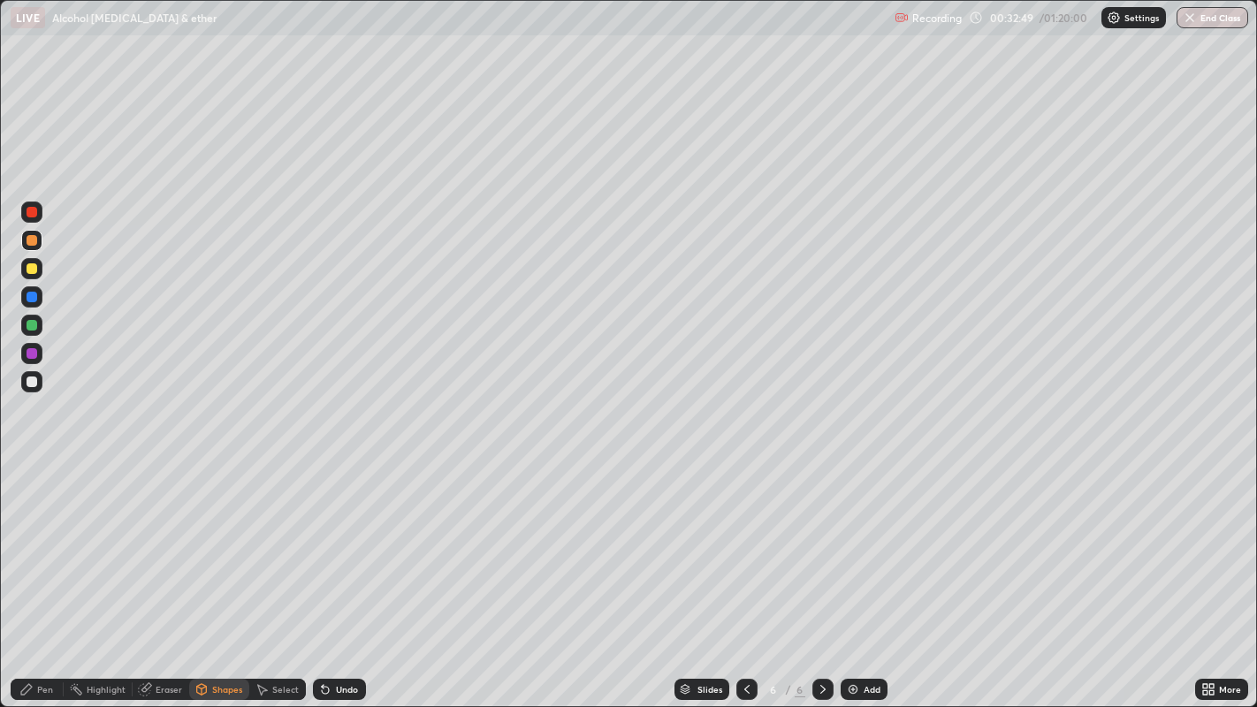
click at [215, 574] on div "Shapes" at bounding box center [227, 689] width 30 height 9
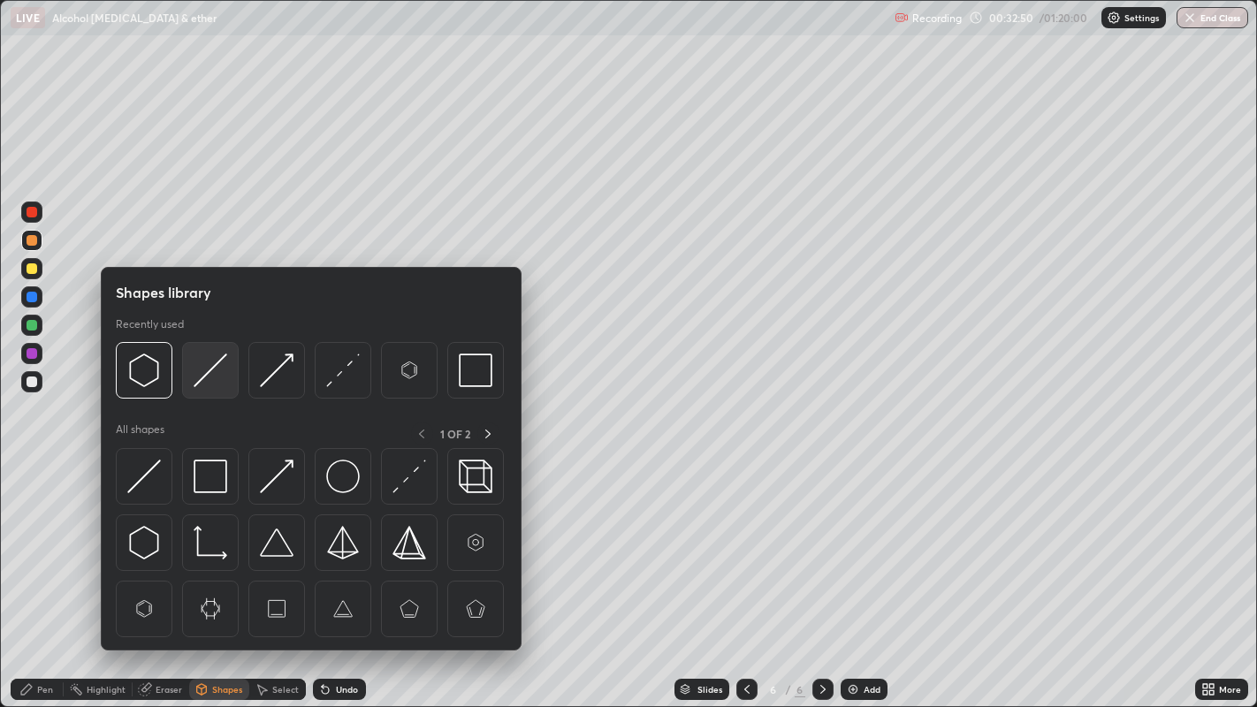
click at [214, 370] on img at bounding box center [211, 370] width 34 height 34
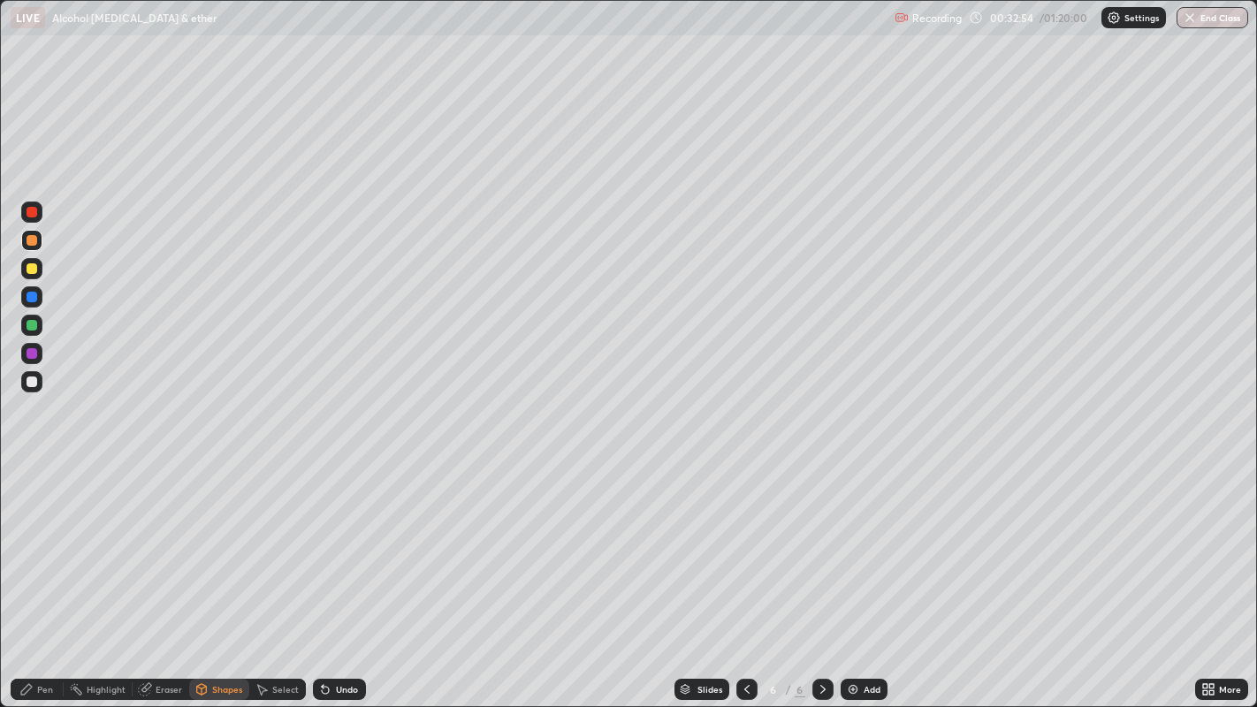
click at [42, 574] on div "Pen" at bounding box center [45, 689] width 16 height 9
click at [34, 384] on div at bounding box center [32, 381] width 11 height 11
click at [852, 574] on img at bounding box center [853, 689] width 14 height 14
click at [30, 239] on div at bounding box center [32, 240] width 11 height 11
click at [30, 384] on div at bounding box center [32, 381] width 11 height 11
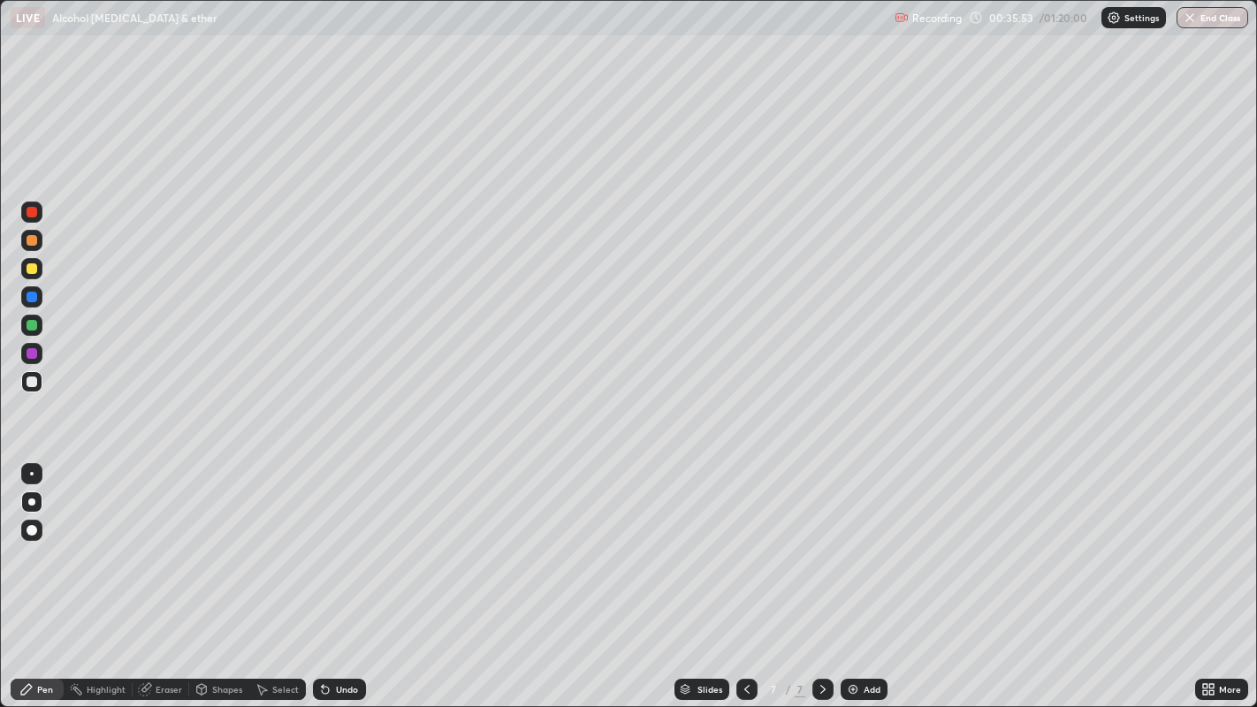
click at [31, 240] on div at bounding box center [32, 240] width 11 height 11
click at [33, 381] on div at bounding box center [32, 381] width 11 height 11
click at [34, 300] on div at bounding box center [32, 297] width 11 height 11
click at [165, 574] on div "Eraser" at bounding box center [161, 689] width 57 height 21
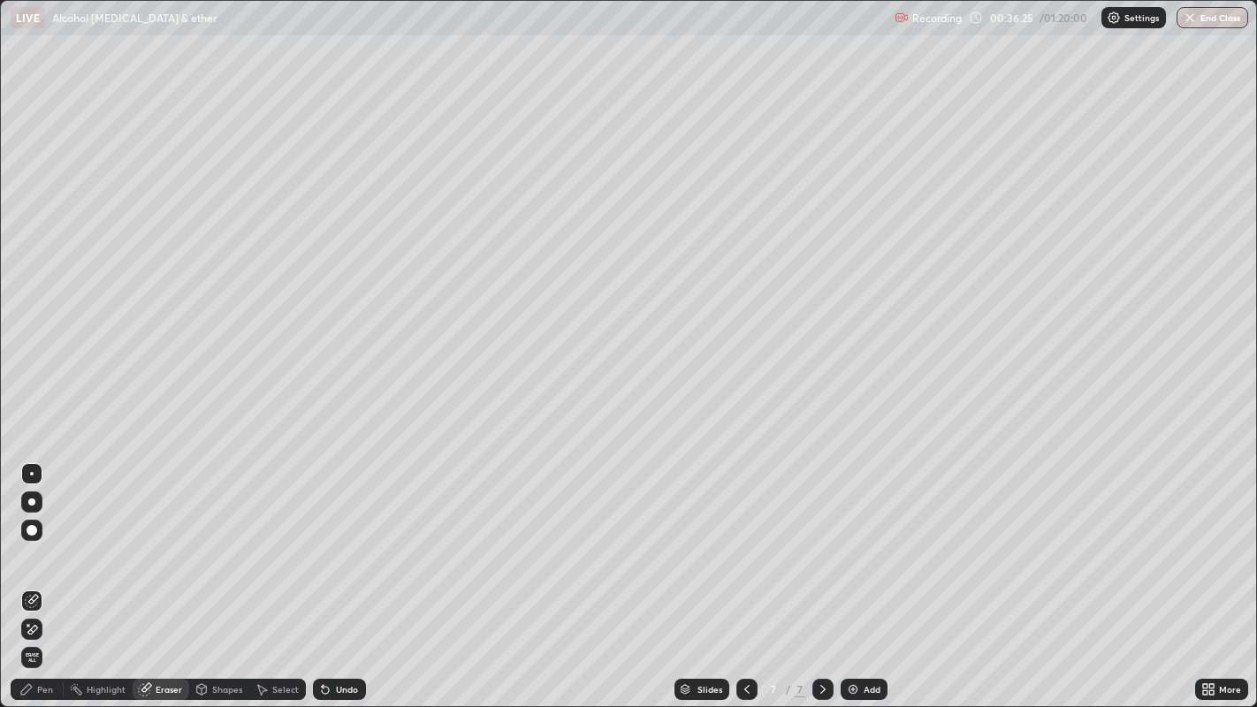
click at [47, 574] on div "Pen" at bounding box center [45, 689] width 16 height 9
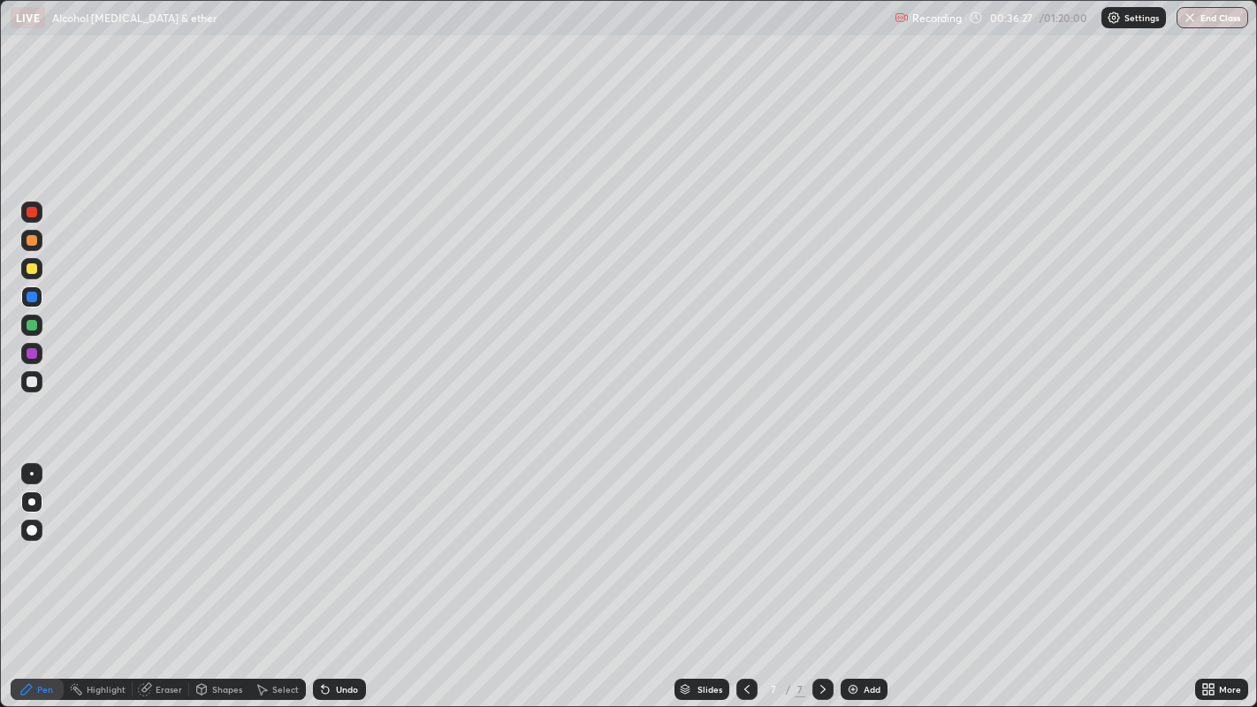
click at [31, 380] on div at bounding box center [32, 381] width 11 height 11
click at [31, 270] on div at bounding box center [32, 268] width 11 height 11
click at [27, 383] on div at bounding box center [32, 381] width 11 height 11
click at [857, 574] on img at bounding box center [853, 689] width 14 height 14
click at [219, 574] on div "Shapes" at bounding box center [227, 689] width 30 height 9
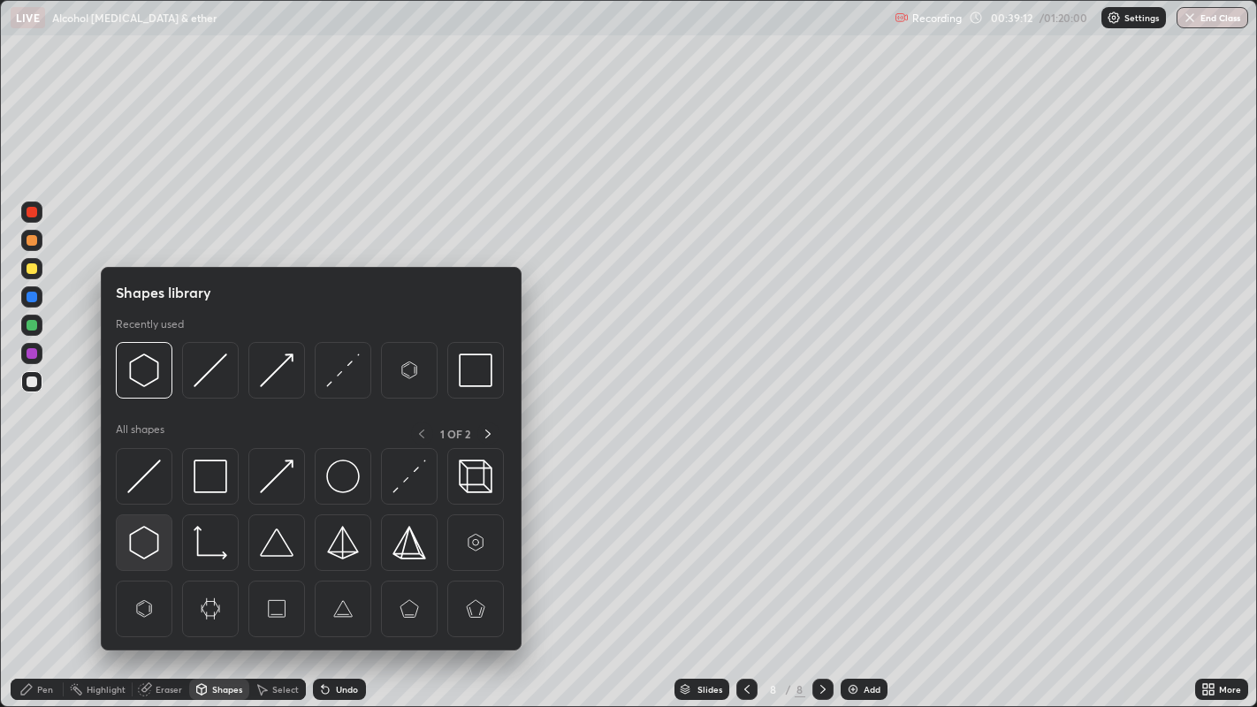
click at [148, 539] on img at bounding box center [144, 543] width 34 height 34
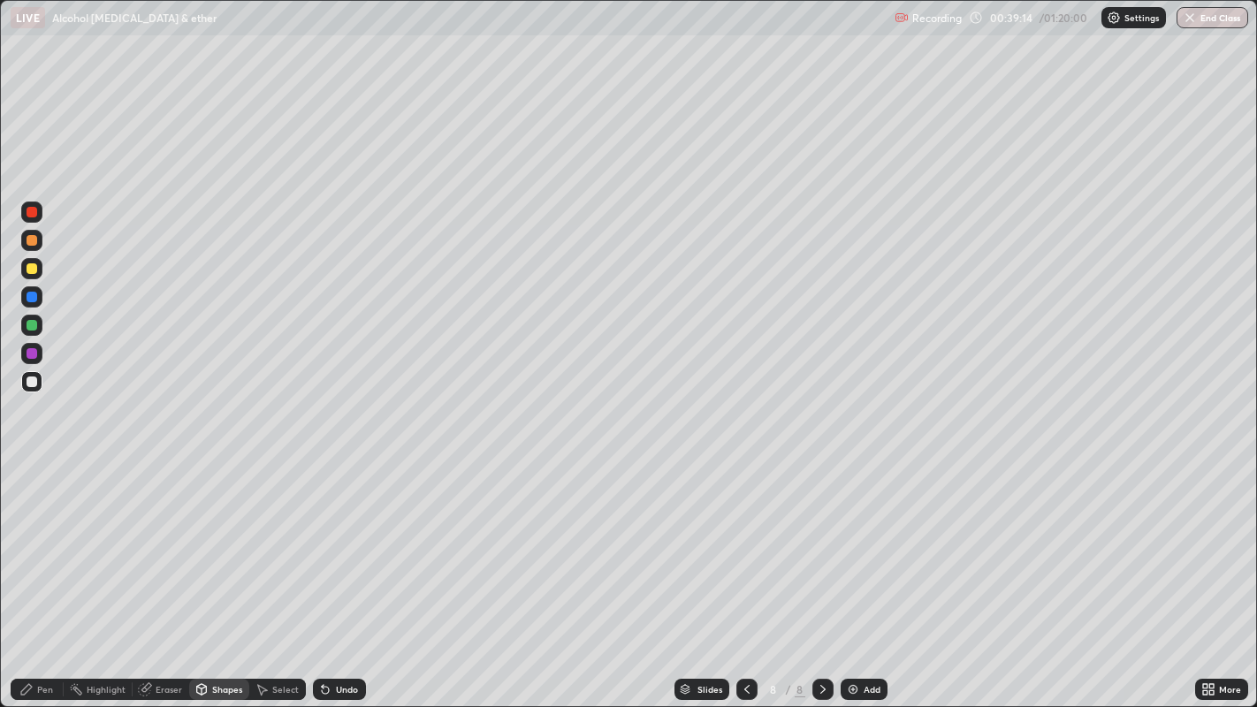
click at [44, 574] on div "Pen" at bounding box center [45, 689] width 16 height 9
click at [31, 273] on div at bounding box center [32, 268] width 11 height 11
click at [34, 376] on div at bounding box center [32, 381] width 11 height 11
click at [857, 574] on img at bounding box center [853, 689] width 14 height 14
click at [212, 574] on div "Shapes" at bounding box center [227, 689] width 30 height 9
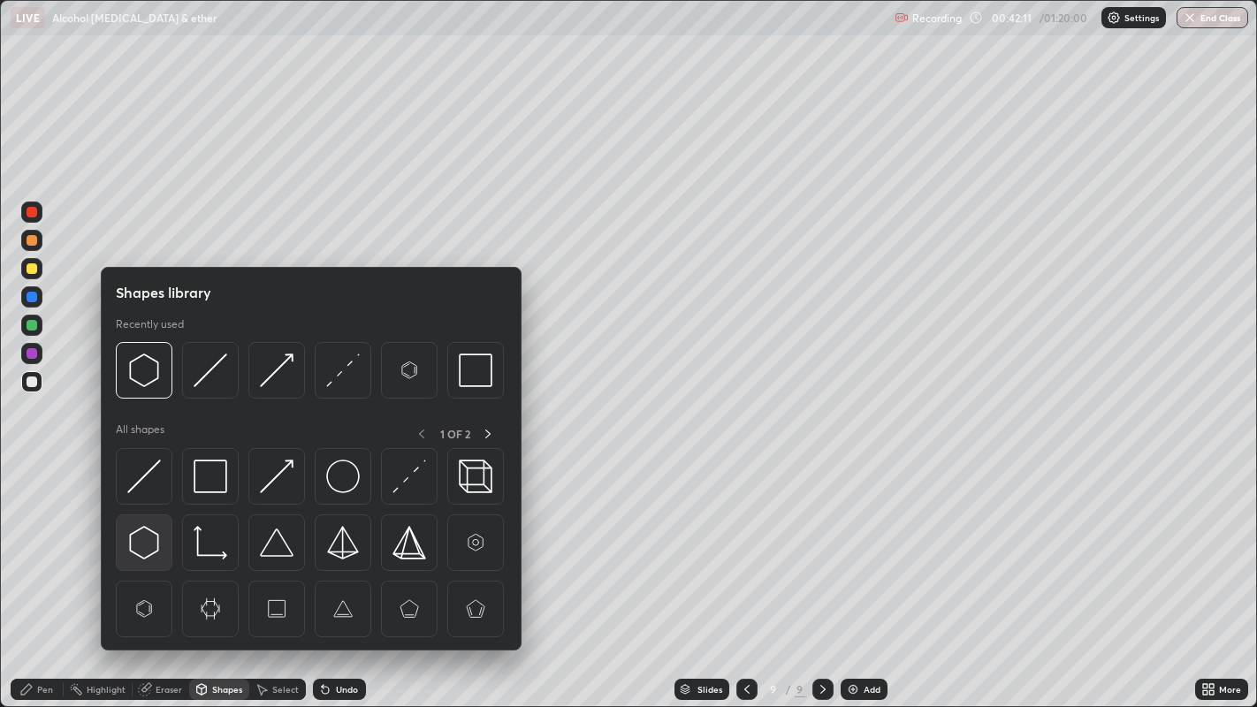
click at [151, 532] on img at bounding box center [144, 543] width 34 height 34
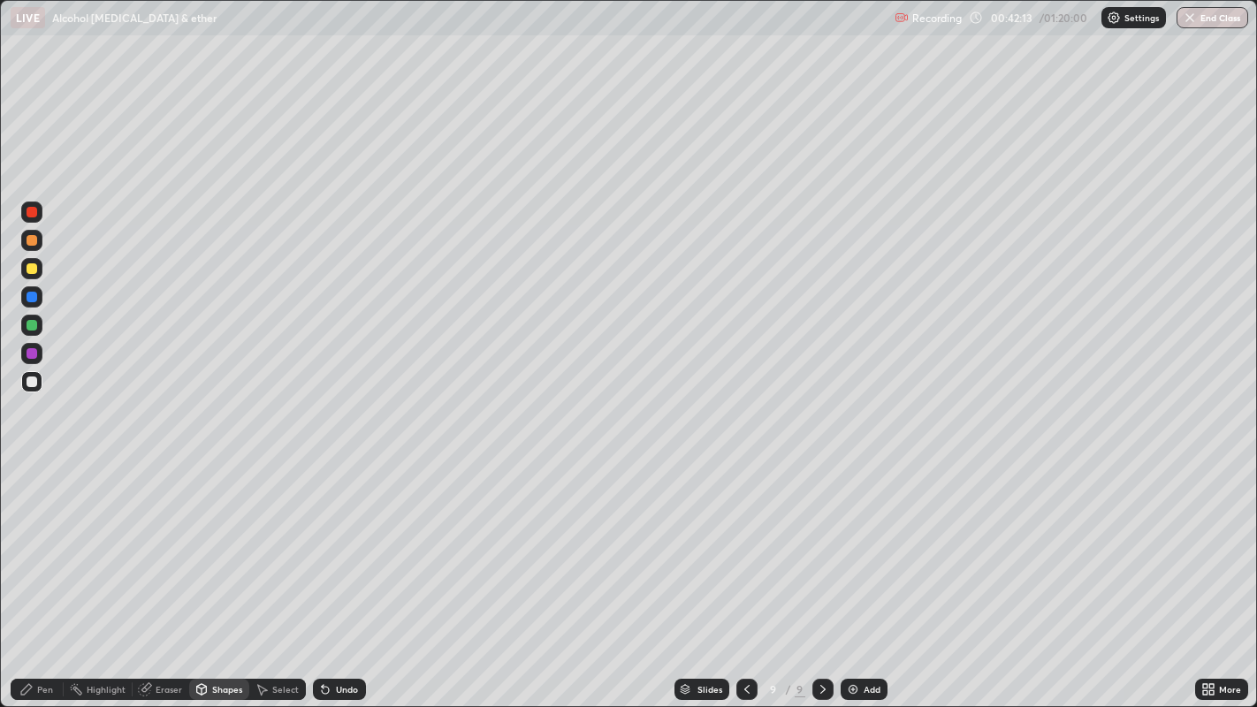
click at [45, 574] on div "Pen" at bounding box center [45, 689] width 16 height 9
click at [35, 243] on div at bounding box center [32, 240] width 11 height 11
click at [161, 574] on div "Eraser" at bounding box center [161, 689] width 57 height 21
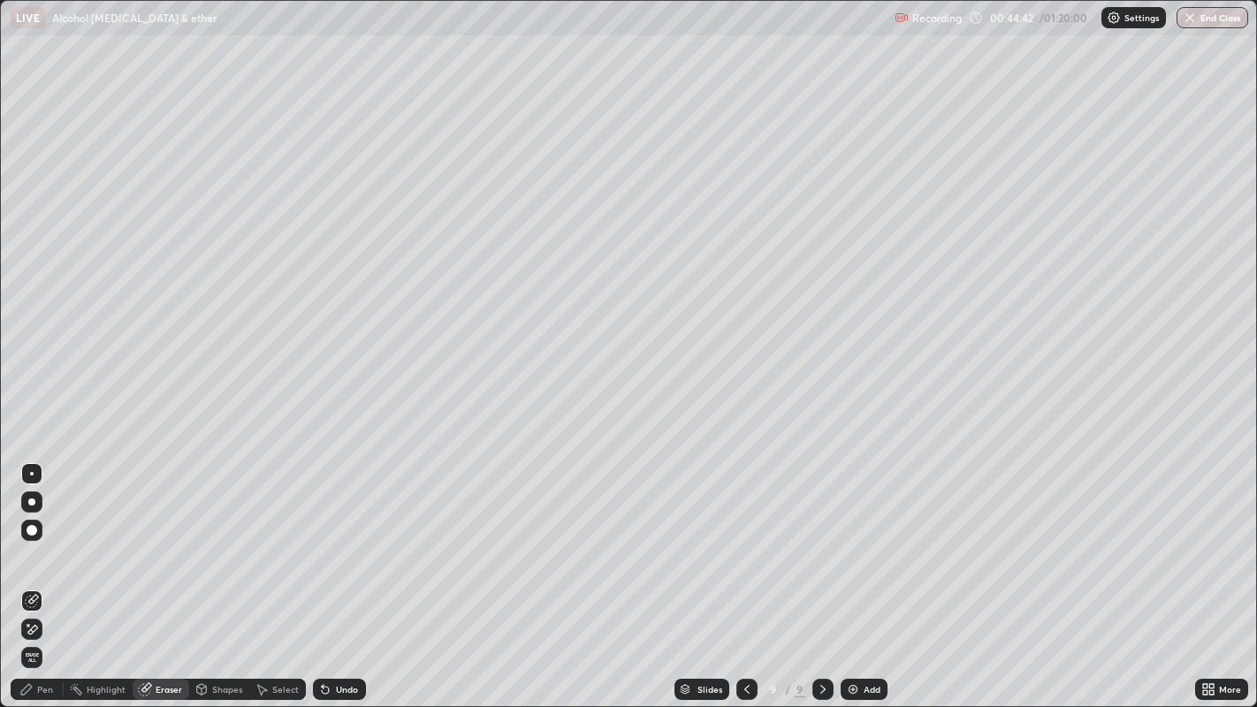
click at [48, 574] on div "Pen" at bounding box center [45, 689] width 16 height 9
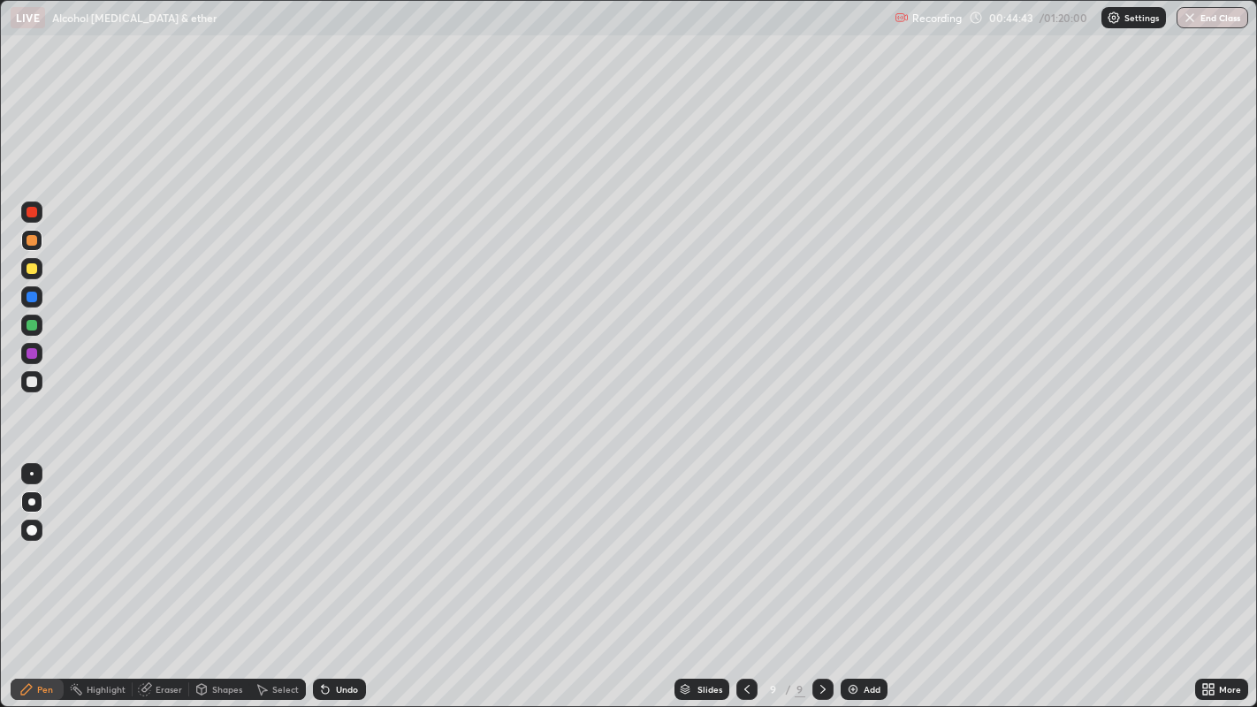
click at [36, 329] on div at bounding box center [31, 325] width 21 height 21
click at [30, 384] on div at bounding box center [32, 381] width 11 height 11
click at [27, 381] on div at bounding box center [32, 381] width 11 height 11
click at [746, 574] on icon at bounding box center [747, 689] width 14 height 14
click at [823, 574] on icon at bounding box center [823, 689] width 14 height 14
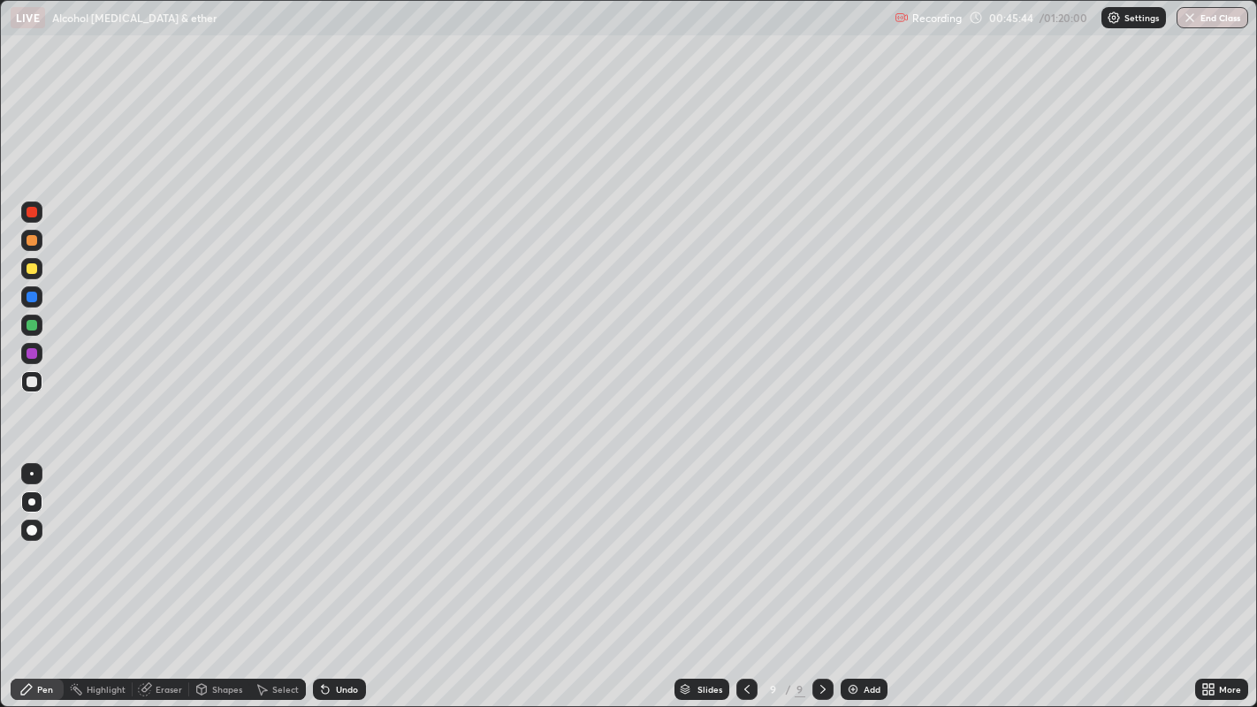
click at [31, 272] on div at bounding box center [32, 268] width 11 height 11
click at [33, 381] on div at bounding box center [32, 381] width 11 height 11
click at [342, 574] on div "Undo" at bounding box center [347, 689] width 22 height 9
click at [336, 574] on div "Undo" at bounding box center [339, 689] width 53 height 21
click at [338, 574] on div "Undo" at bounding box center [347, 689] width 22 height 9
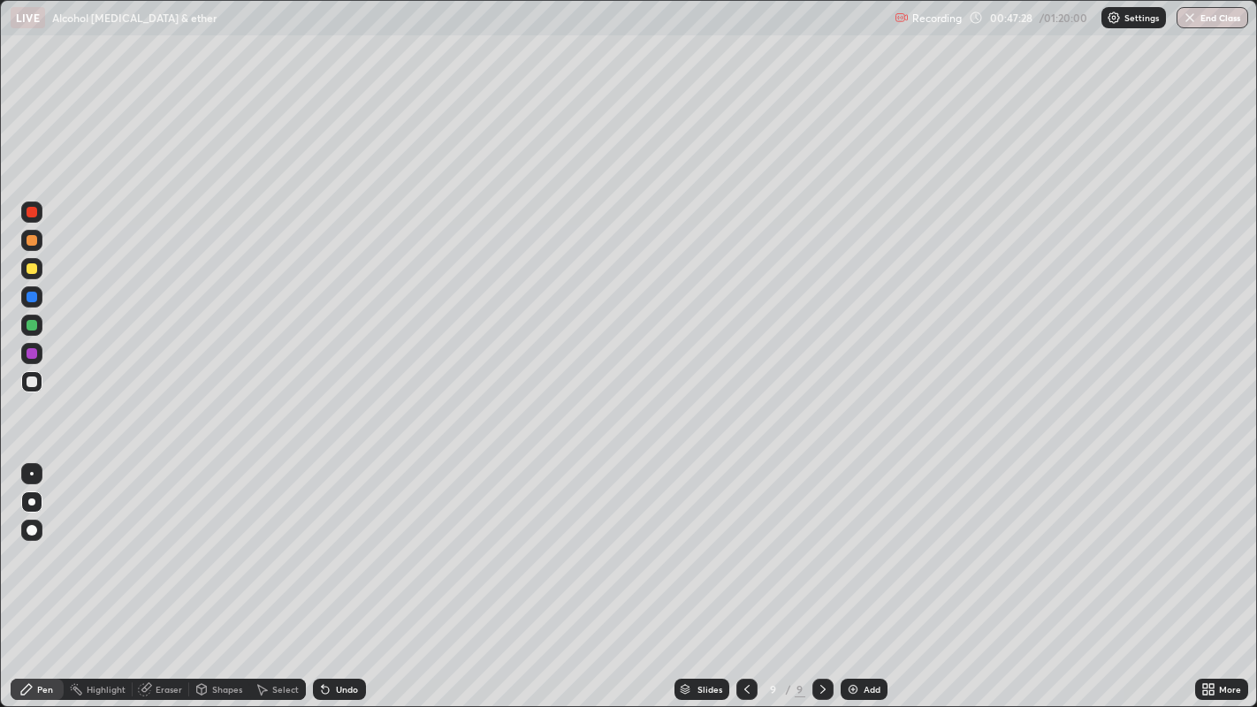
click at [341, 574] on div "Undo" at bounding box center [347, 689] width 22 height 9
click at [348, 574] on div "Undo" at bounding box center [347, 689] width 22 height 9
click at [351, 574] on div "Undo" at bounding box center [339, 689] width 53 height 21
click at [333, 574] on div "Undo" at bounding box center [339, 689] width 53 height 21
click at [32, 324] on div at bounding box center [32, 325] width 11 height 11
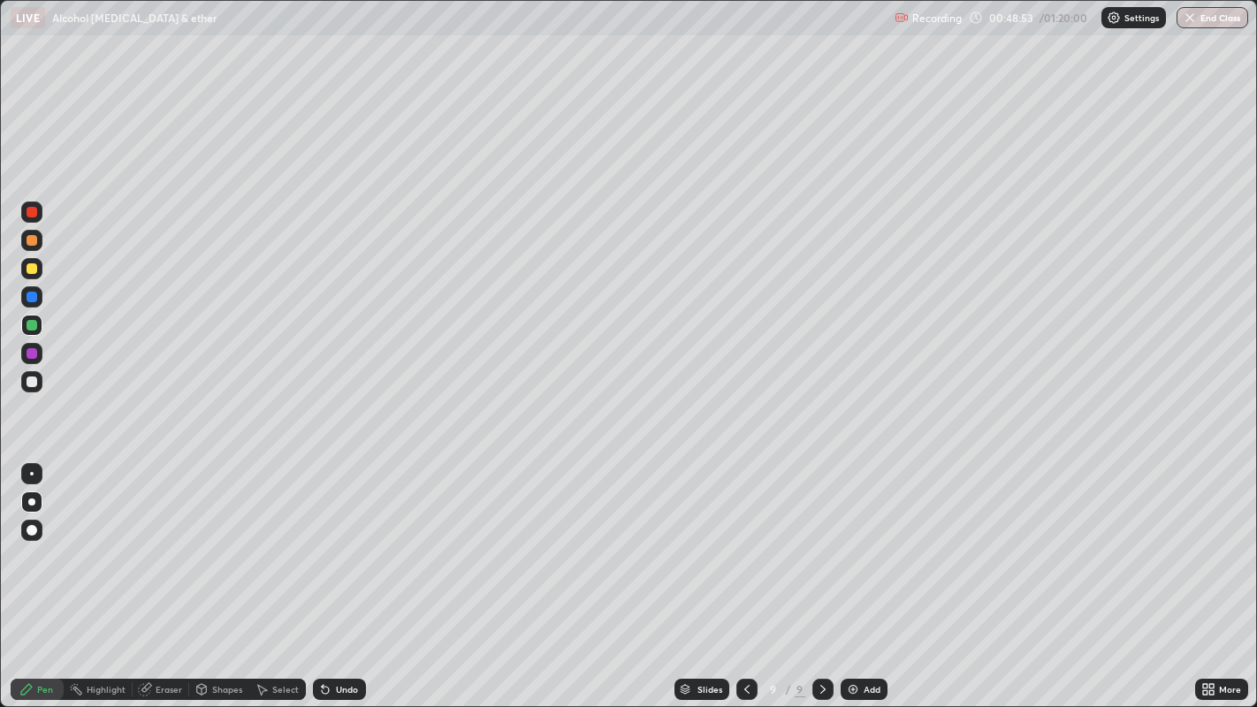
click at [33, 236] on div at bounding box center [32, 240] width 11 height 11
click at [851, 574] on img at bounding box center [853, 689] width 14 height 14
click at [32, 380] on div at bounding box center [32, 381] width 11 height 11
click at [28, 271] on div at bounding box center [32, 268] width 11 height 11
click at [37, 379] on div at bounding box center [31, 381] width 21 height 21
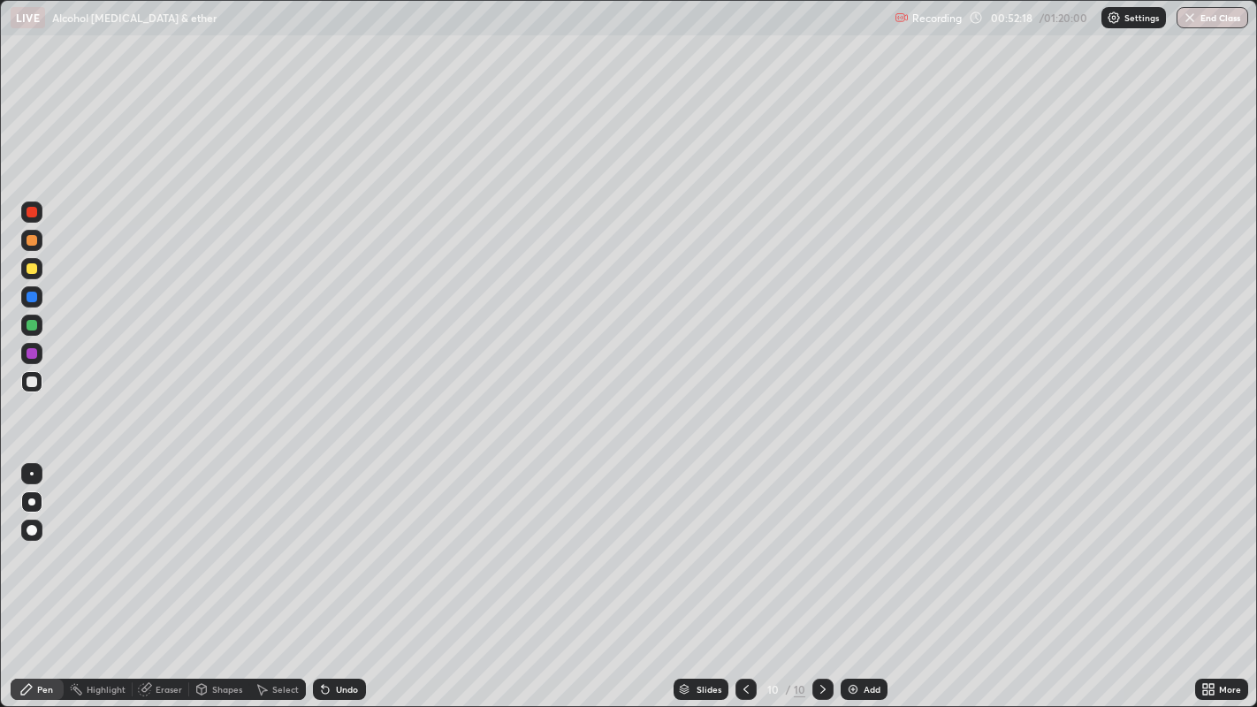
click at [31, 240] on div at bounding box center [32, 240] width 11 height 11
click at [33, 272] on div at bounding box center [32, 268] width 11 height 11
click at [30, 322] on div at bounding box center [32, 325] width 11 height 11
click at [34, 382] on div at bounding box center [32, 381] width 11 height 11
click at [34, 323] on div at bounding box center [32, 325] width 11 height 11
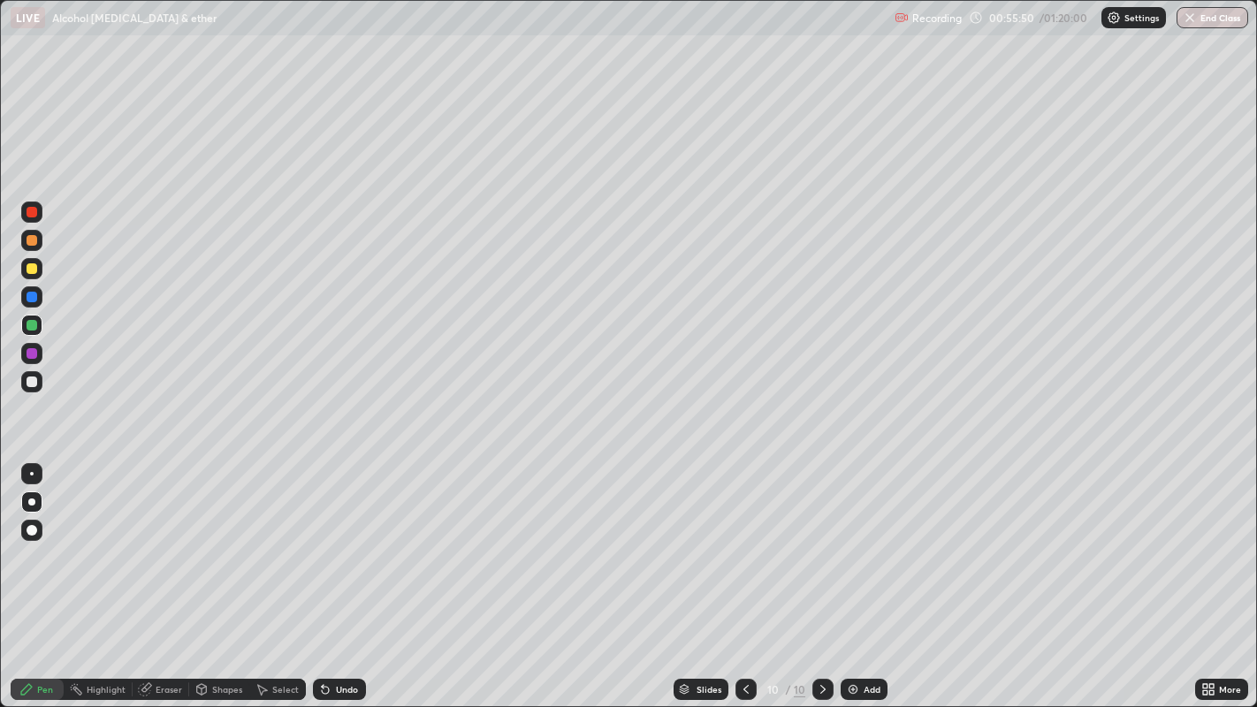
click at [36, 383] on div at bounding box center [32, 381] width 11 height 11
click at [36, 273] on div at bounding box center [31, 268] width 21 height 21
click at [34, 240] on div at bounding box center [32, 240] width 11 height 11
click at [856, 574] on img at bounding box center [853, 689] width 14 height 14
click at [32, 381] on div at bounding box center [32, 381] width 11 height 11
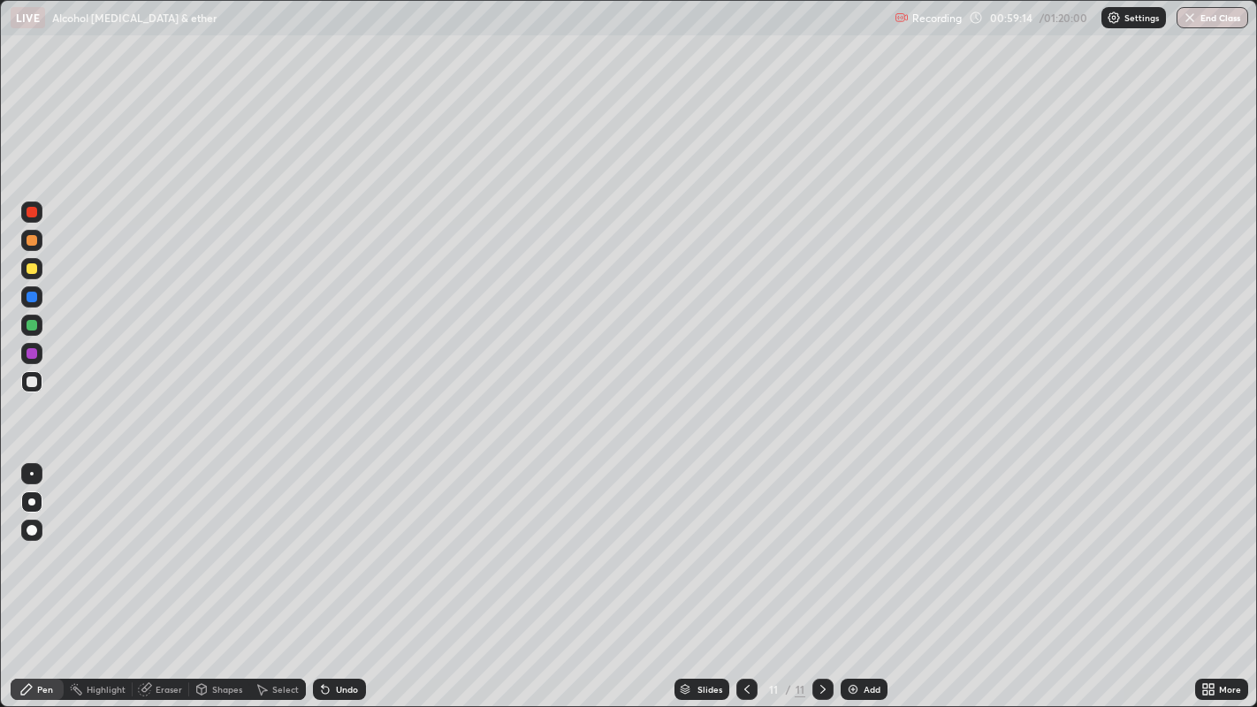
click at [27, 242] on div at bounding box center [32, 240] width 11 height 11
click at [37, 378] on div at bounding box center [31, 381] width 21 height 21
click at [31, 242] on div at bounding box center [32, 240] width 11 height 11
click at [33, 382] on div at bounding box center [32, 381] width 11 height 11
click at [32, 277] on div at bounding box center [31, 268] width 21 height 21
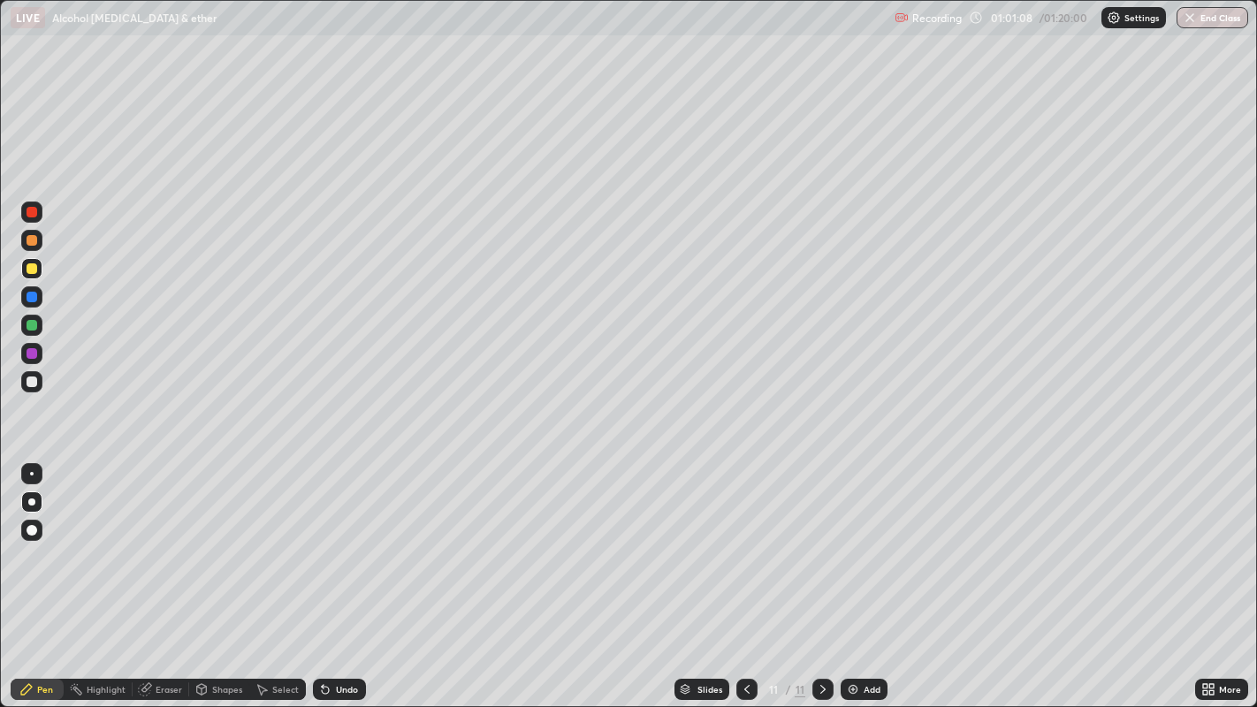
click at [31, 384] on div at bounding box center [32, 381] width 11 height 11
click at [23, 324] on div at bounding box center [31, 325] width 21 height 21
click at [323, 574] on icon at bounding box center [325, 690] width 7 height 7
click at [27, 382] on div at bounding box center [32, 381] width 11 height 11
click at [34, 268] on div at bounding box center [32, 268] width 11 height 11
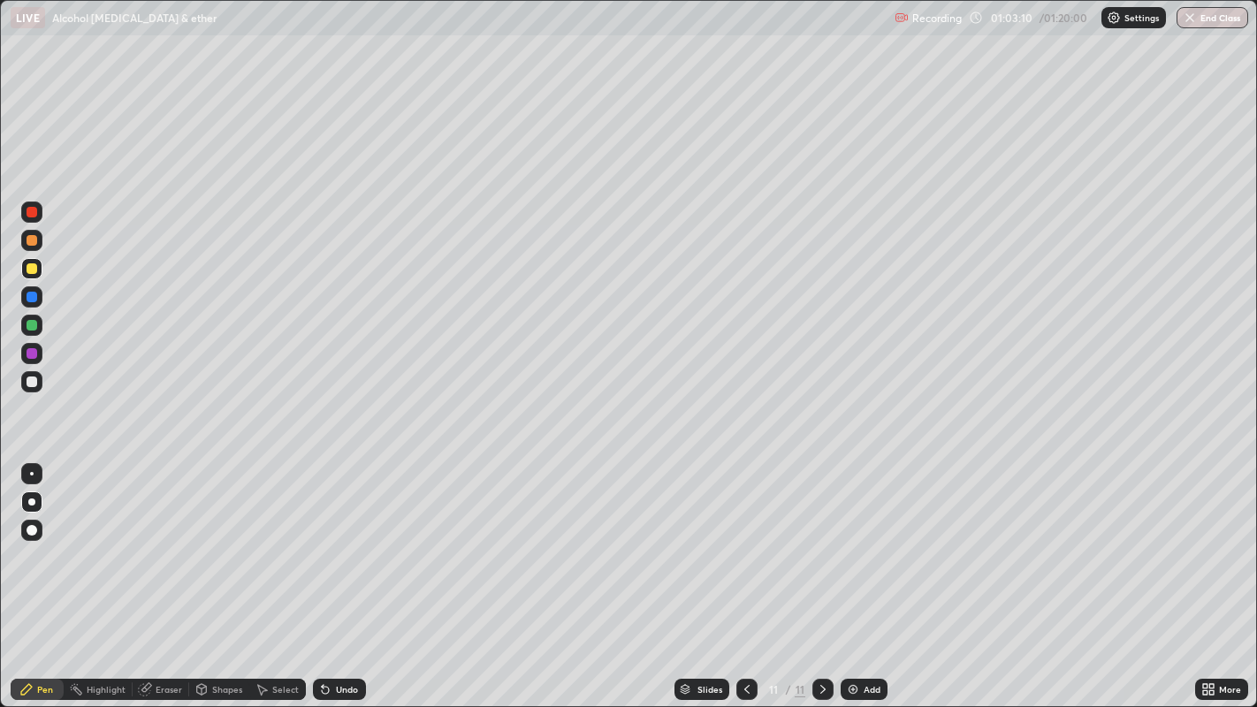
click at [30, 377] on div at bounding box center [32, 381] width 11 height 11
click at [28, 328] on div at bounding box center [32, 325] width 11 height 11
click at [853, 574] on img at bounding box center [853, 689] width 14 height 14
click at [32, 240] on div at bounding box center [32, 240] width 11 height 11
click at [35, 385] on div at bounding box center [32, 381] width 11 height 11
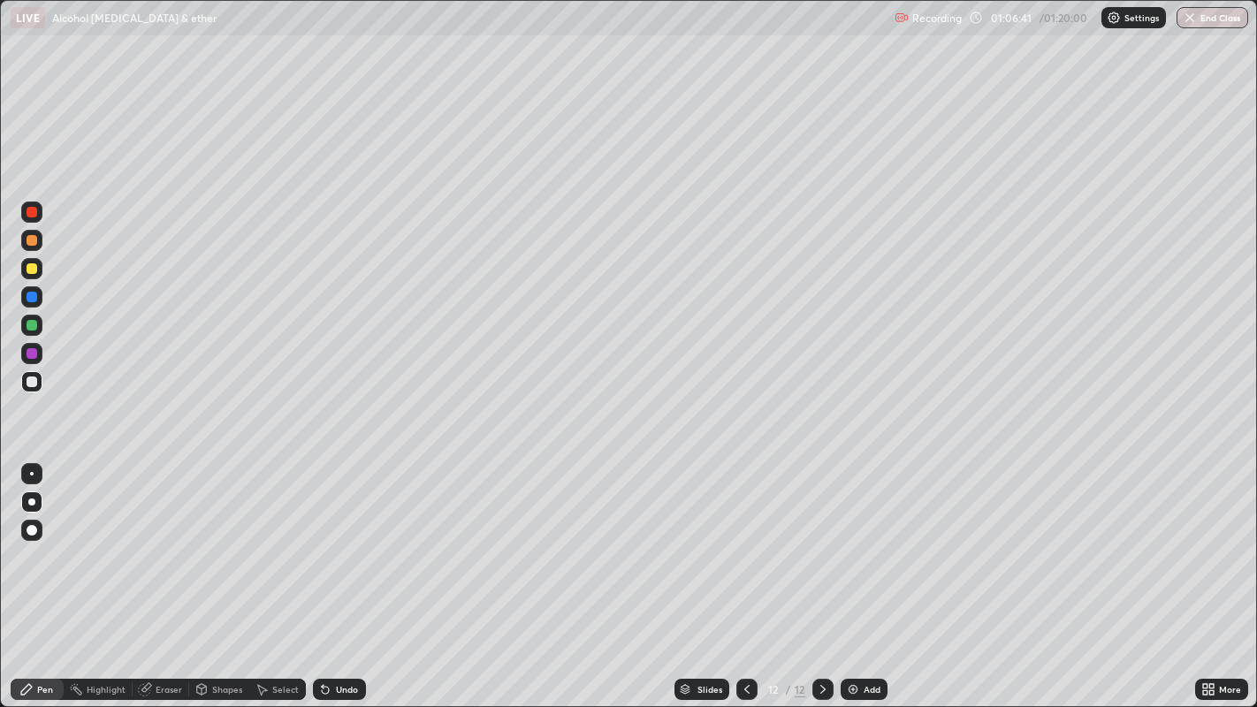
click at [22, 268] on div at bounding box center [31, 268] width 21 height 21
click at [33, 379] on div at bounding box center [32, 381] width 11 height 11
click at [33, 269] on div at bounding box center [32, 268] width 11 height 11
click at [34, 329] on div at bounding box center [32, 325] width 11 height 11
click at [31, 378] on div at bounding box center [32, 381] width 11 height 11
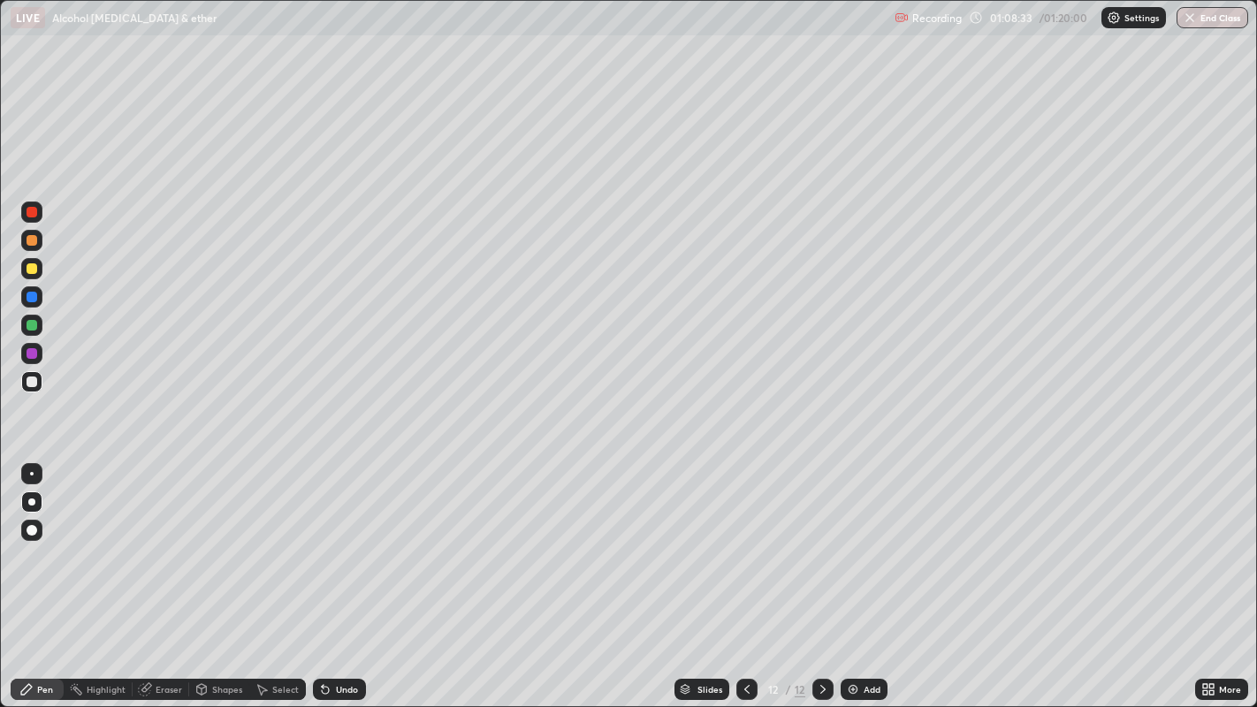
click at [27, 273] on div at bounding box center [32, 268] width 11 height 11
click at [25, 387] on div at bounding box center [31, 381] width 21 height 21
click at [850, 574] on img at bounding box center [853, 689] width 14 height 14
click at [336, 574] on div "Undo" at bounding box center [347, 689] width 22 height 9
click at [345, 574] on div "Undo" at bounding box center [347, 689] width 22 height 9
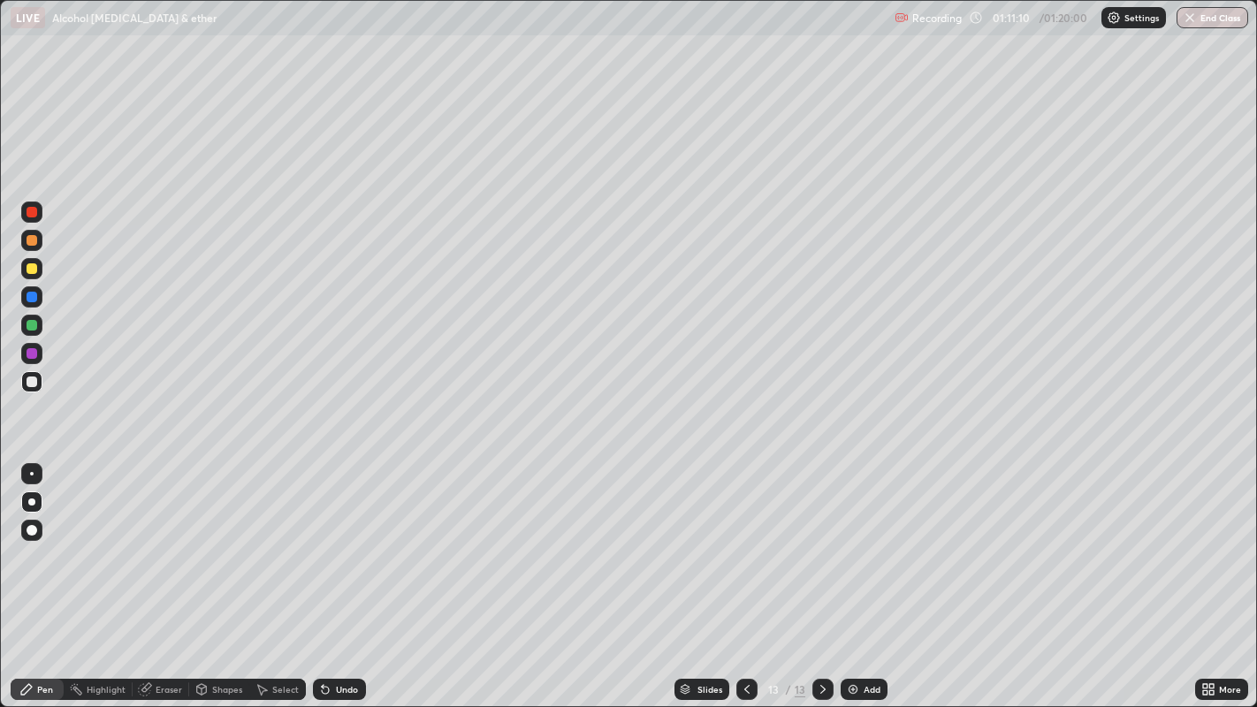
click at [32, 243] on div at bounding box center [32, 240] width 11 height 11
click at [34, 382] on div at bounding box center [32, 381] width 11 height 11
click at [31, 240] on div at bounding box center [32, 240] width 11 height 11
click at [29, 381] on div at bounding box center [32, 381] width 11 height 11
click at [31, 241] on div at bounding box center [32, 240] width 11 height 11
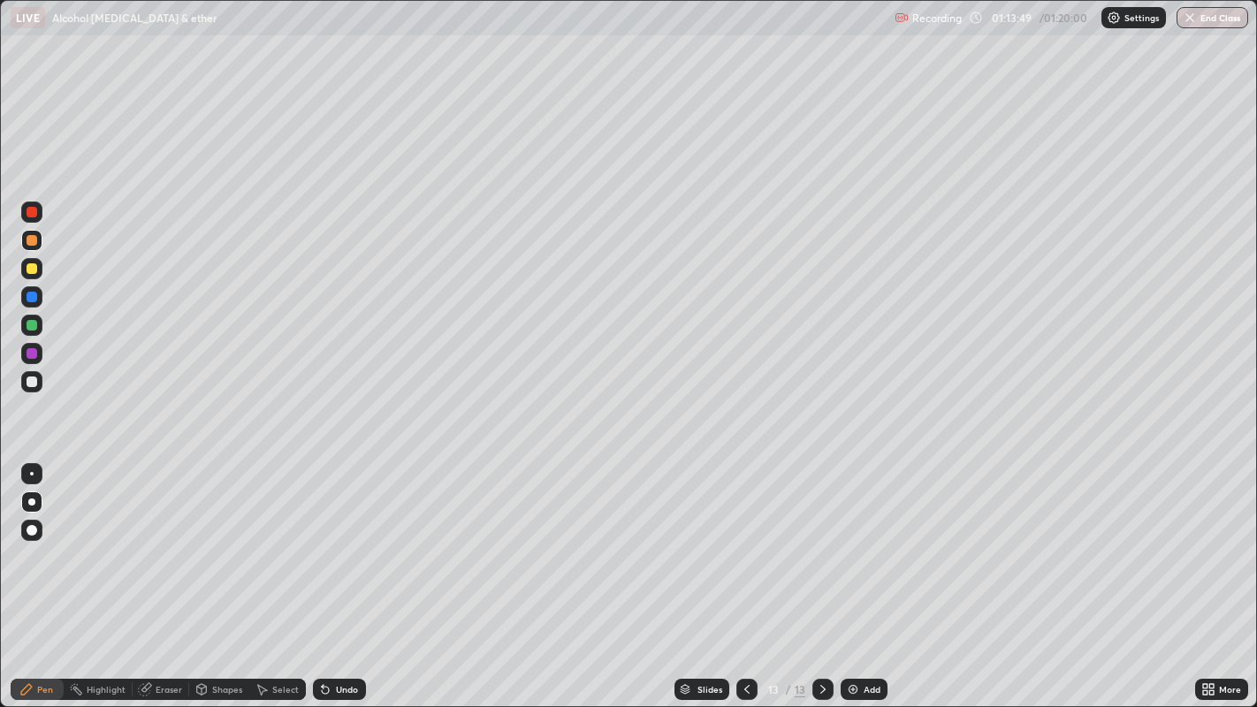
click at [32, 383] on div at bounding box center [32, 381] width 11 height 11
click at [28, 269] on div at bounding box center [32, 268] width 11 height 11
click at [19, 386] on div at bounding box center [32, 382] width 28 height 28
click at [22, 272] on div at bounding box center [31, 268] width 21 height 21
click at [1218, 19] on button "End Class" at bounding box center [1213, 17] width 70 height 21
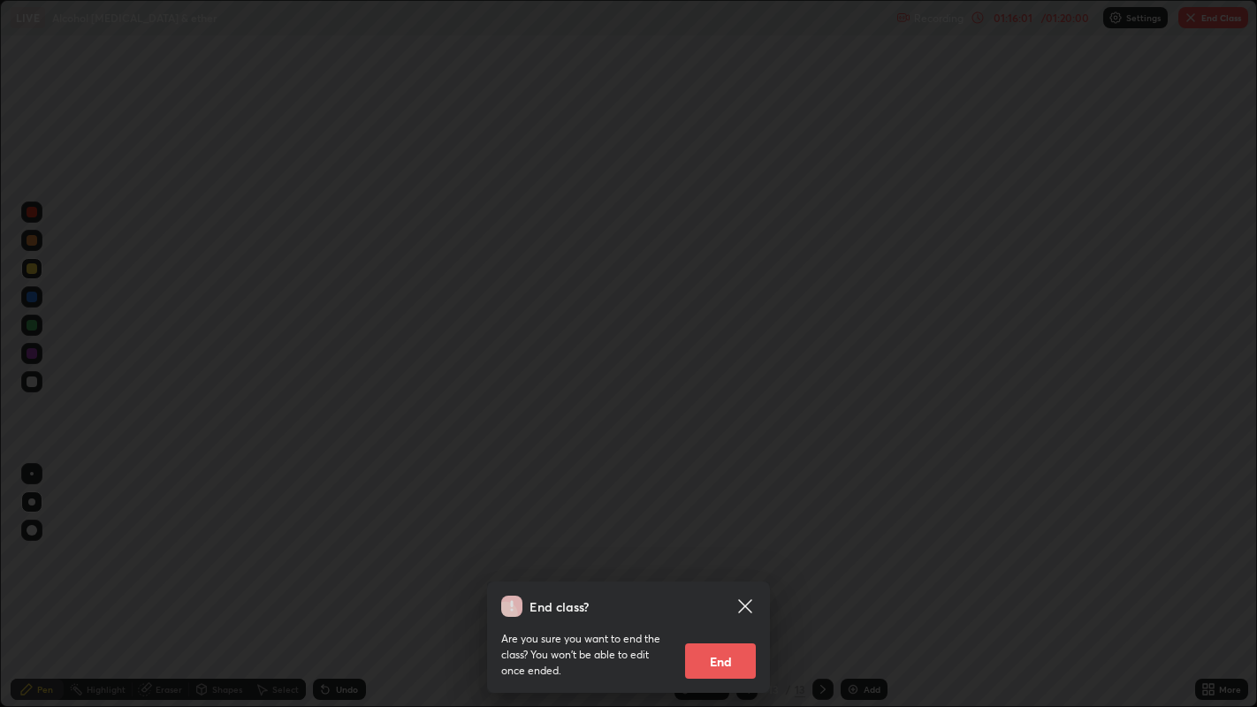
click at [724, 574] on button "End" at bounding box center [720, 660] width 71 height 35
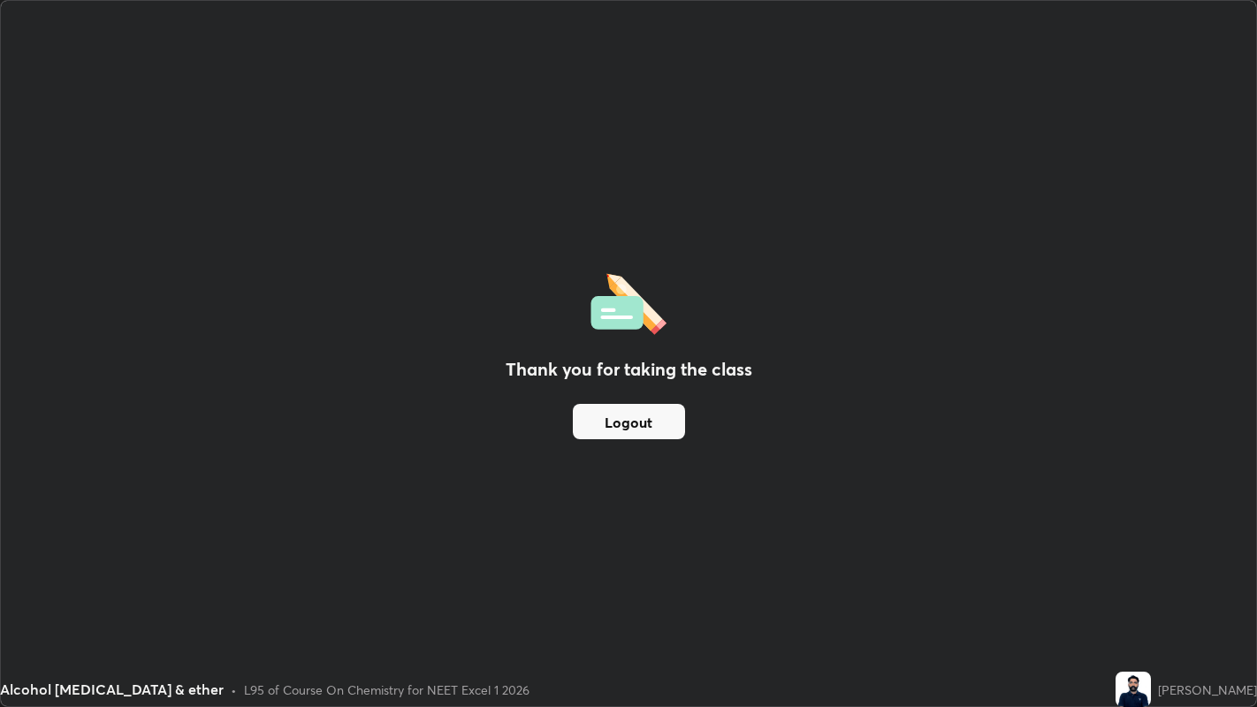
click at [617, 422] on button "Logout" at bounding box center [629, 421] width 112 height 35
click at [619, 416] on button "Logout" at bounding box center [629, 421] width 112 height 35
